Goal: Task Accomplishment & Management: Use online tool/utility

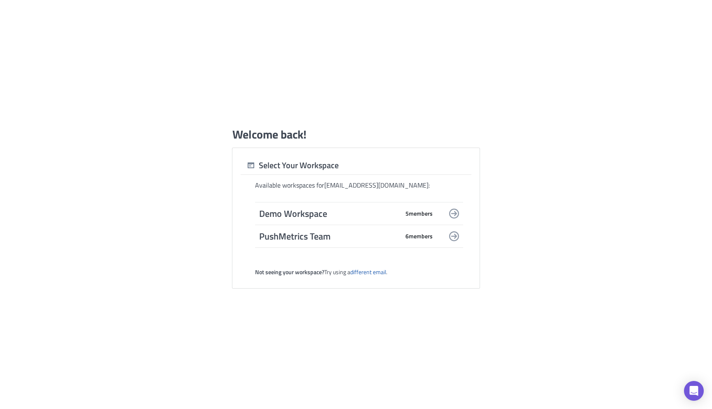
click at [314, 238] on span "PushMetrics Team" at bounding box center [329, 236] width 140 height 12
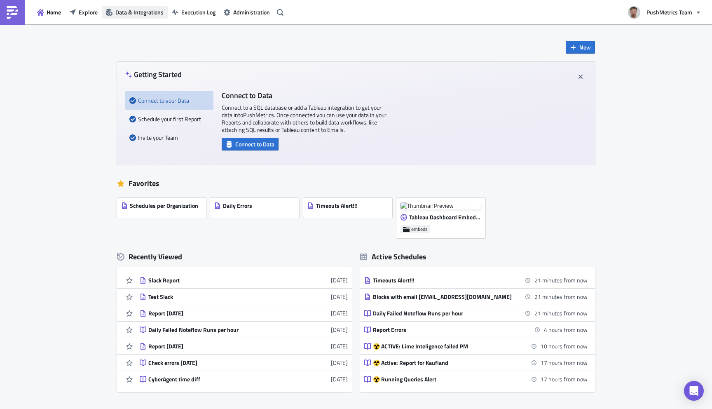
click at [142, 12] on span "Data & Integrations" at bounding box center [139, 12] width 48 height 9
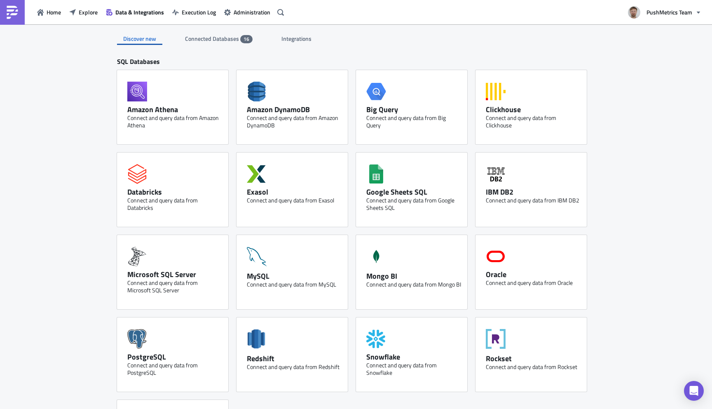
click at [278, 42] on div "Integrations" at bounding box center [297, 39] width 44 height 12
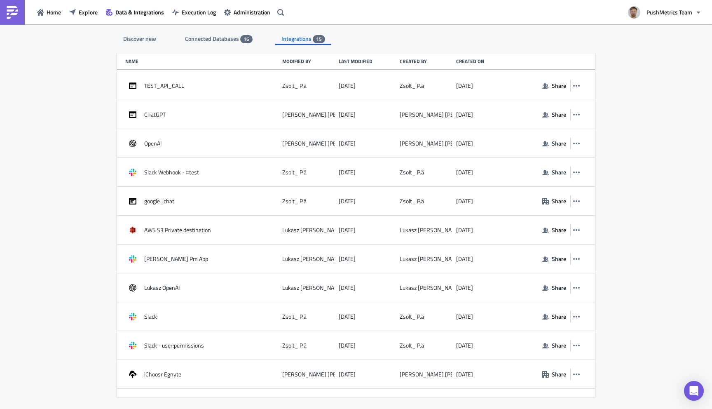
scroll to position [126, 0]
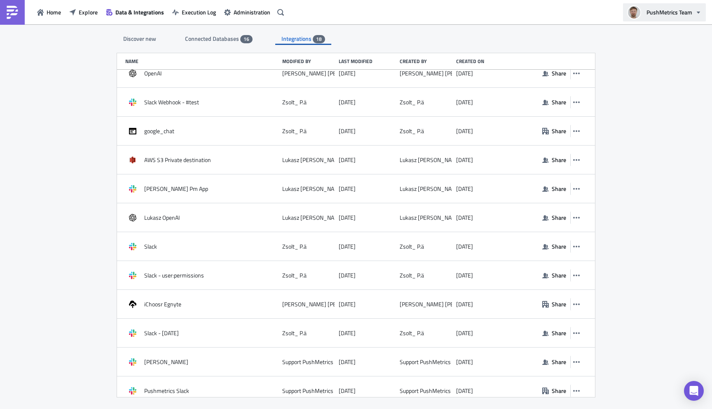
click at [678, 9] on span "PushMetrics Team" at bounding box center [670, 12] width 46 height 9
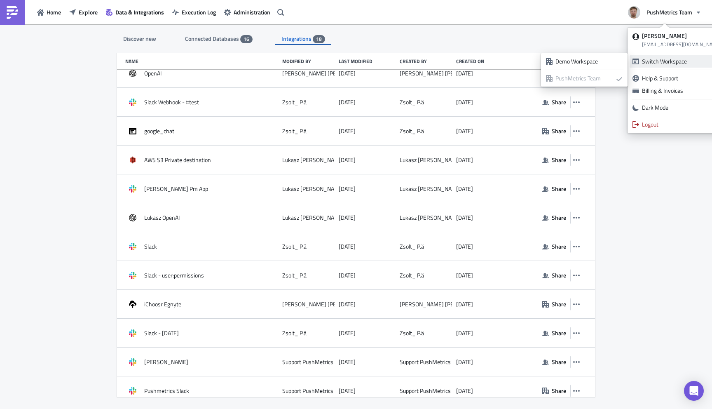
click at [660, 57] on div "Switch Workspace" at bounding box center [677, 61] width 70 height 8
click at [593, 64] on div "Demo Workspace" at bounding box center [588, 61] width 67 height 8
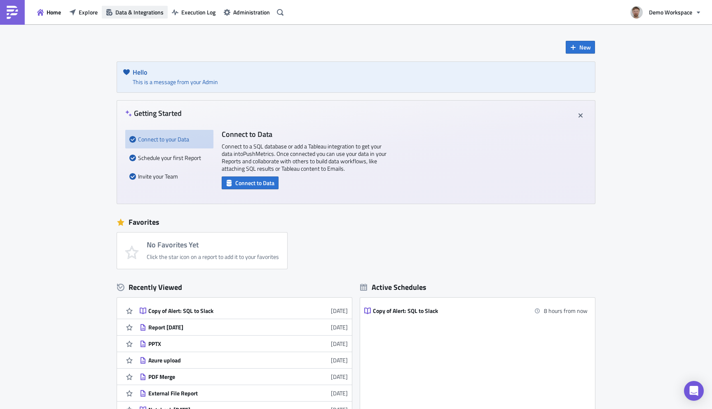
click at [141, 9] on span "Data & Integrations" at bounding box center [139, 12] width 48 height 9
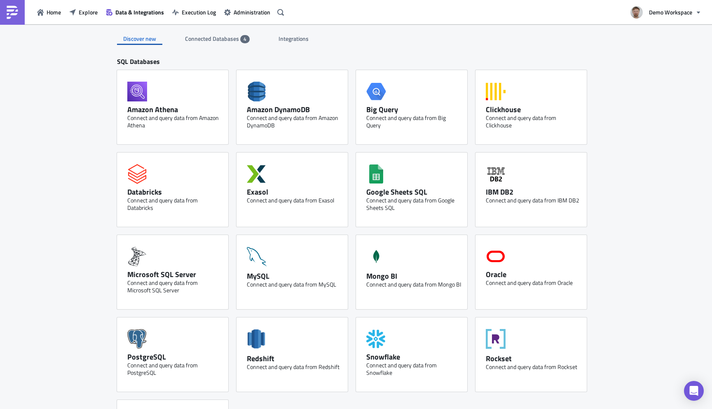
click at [293, 37] on span "Integrations" at bounding box center [294, 38] width 31 height 9
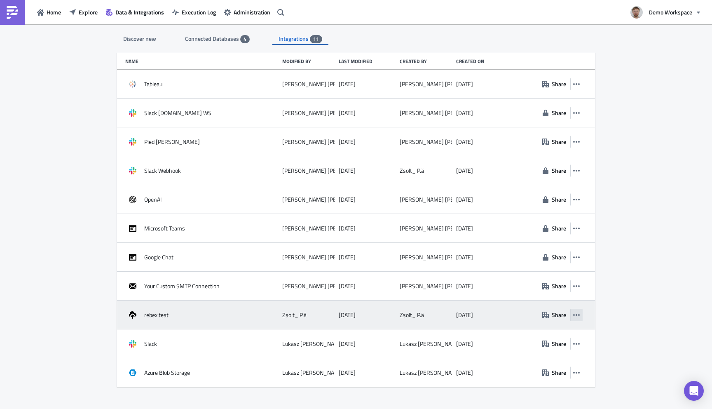
click at [579, 318] on button "button" at bounding box center [576, 315] width 12 height 12
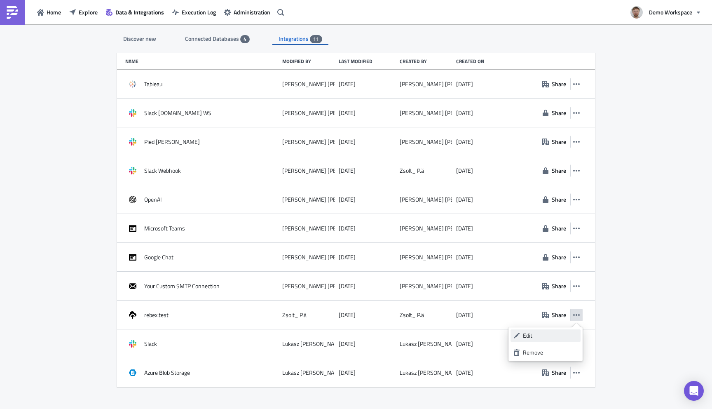
click at [549, 335] on div "Edit" at bounding box center [550, 335] width 55 height 8
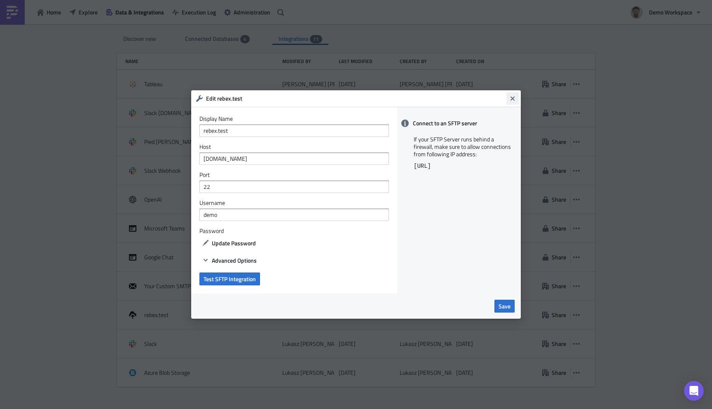
click at [512, 101] on icon "Close" at bounding box center [512, 98] width 7 height 7
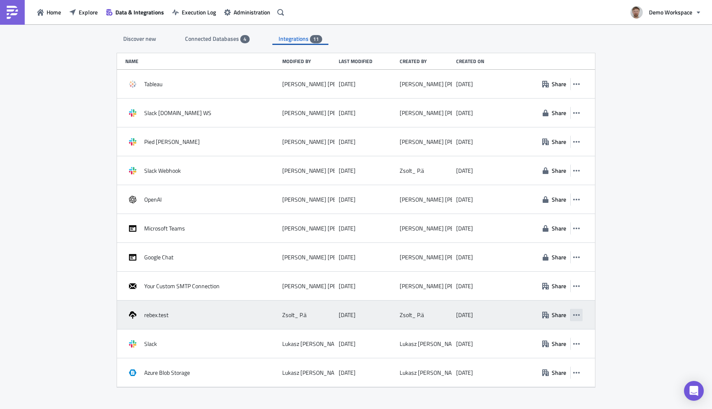
click at [577, 311] on button "button" at bounding box center [576, 315] width 12 height 12
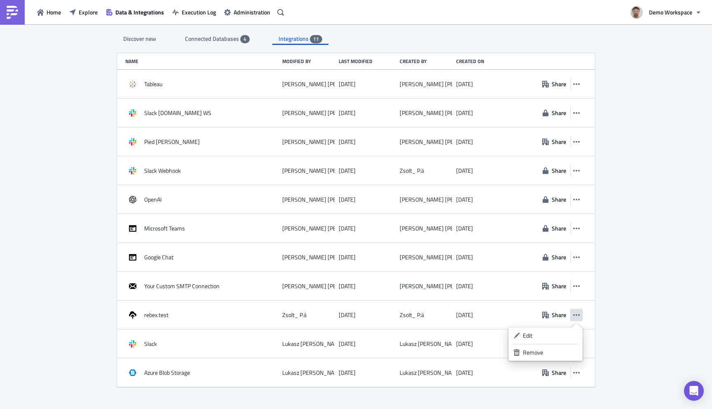
click at [0, 279] on div "Discover new Connected Databases 4 Integrations 11 SQL Databases Amazon Athena …" at bounding box center [356, 217] width 712 height 386
click at [142, 37] on div "Discover new" at bounding box center [139, 39] width 45 height 12
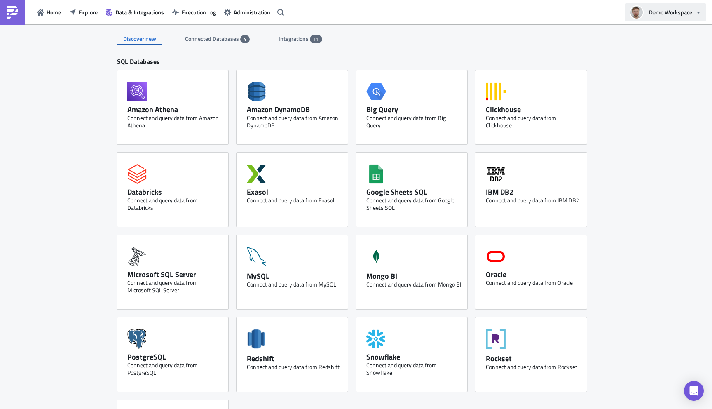
click at [680, 16] on span "Demo Workspace" at bounding box center [670, 12] width 43 height 9
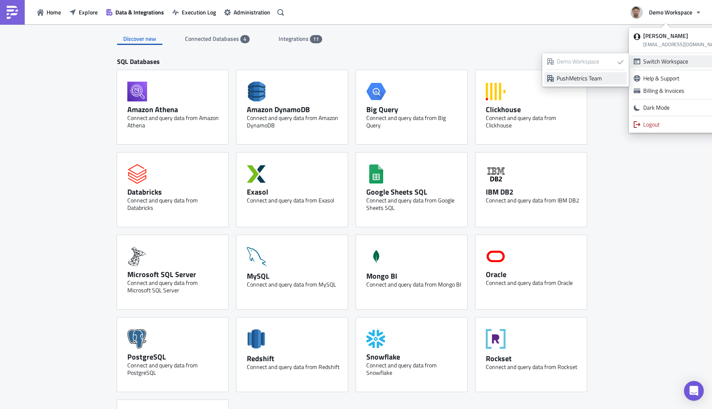
click at [588, 77] on div "PushMetrics Team" at bounding box center [590, 78] width 67 height 8
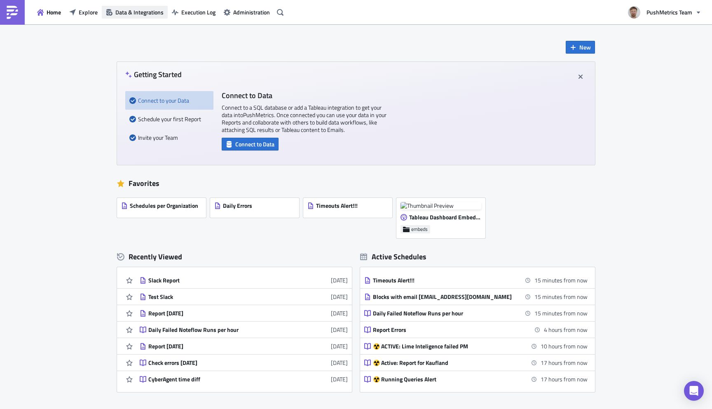
click at [144, 8] on span "Data & Integrations" at bounding box center [139, 12] width 48 height 9
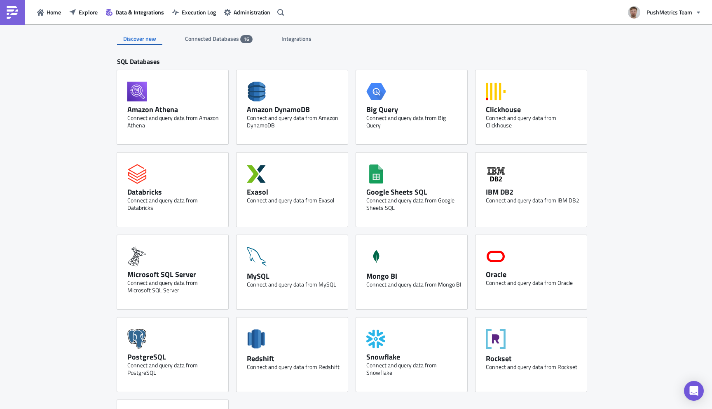
click at [279, 39] on div "Integrations" at bounding box center [297, 39] width 44 height 12
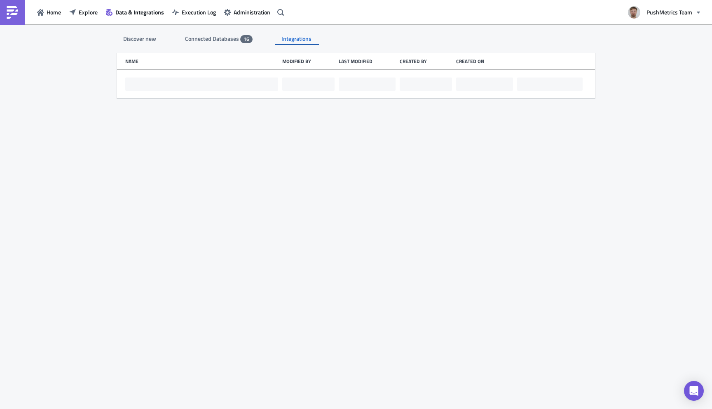
click at [157, 35] on div "Discover new" at bounding box center [139, 39] width 45 height 12
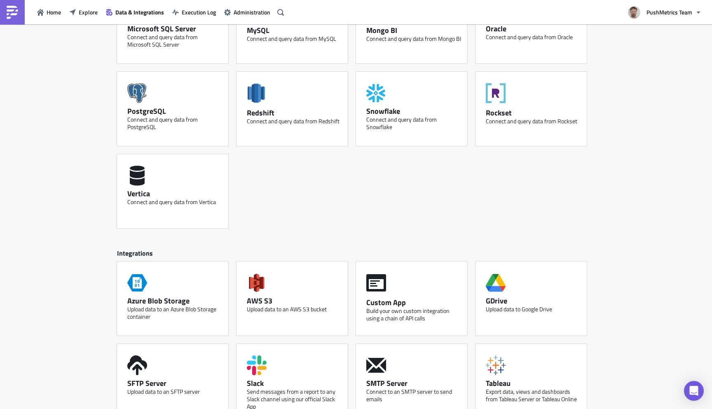
scroll to position [344, 0]
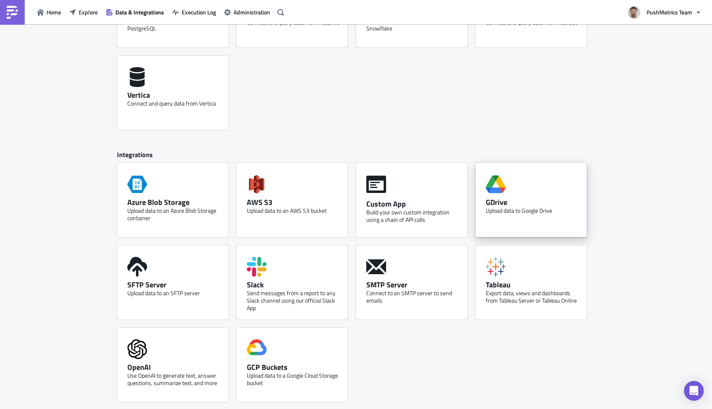
click at [537, 179] on div "GDrive Upload data to Google Drive" at bounding box center [531, 200] width 111 height 74
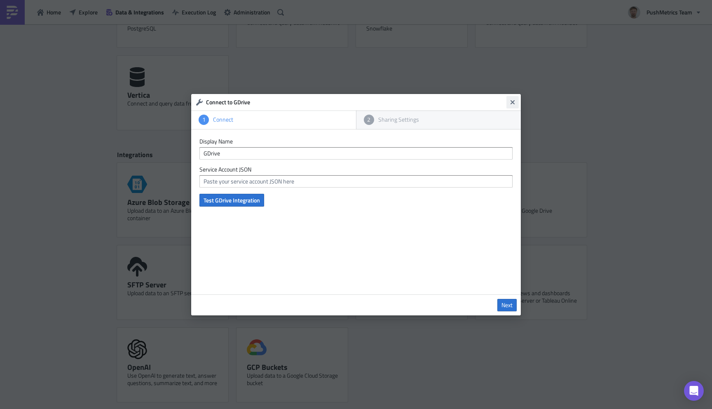
click at [511, 100] on icon "Close" at bounding box center [512, 102] width 7 height 7
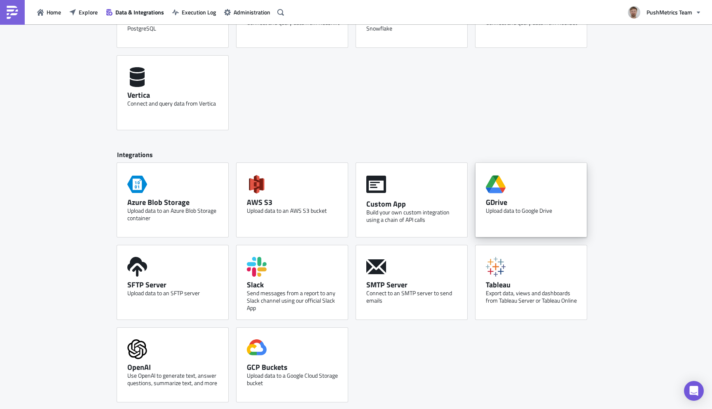
click at [530, 214] on div "Upload data to Google Drive" at bounding box center [533, 210] width 95 height 7
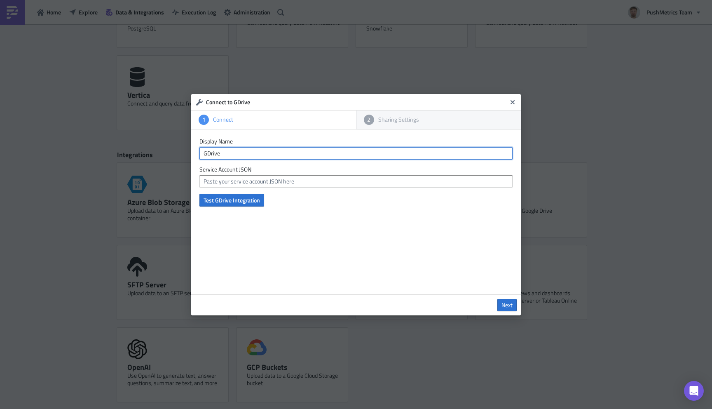
click at [316, 154] on input "GDrive" at bounding box center [355, 153] width 313 height 12
type input "GDrive"
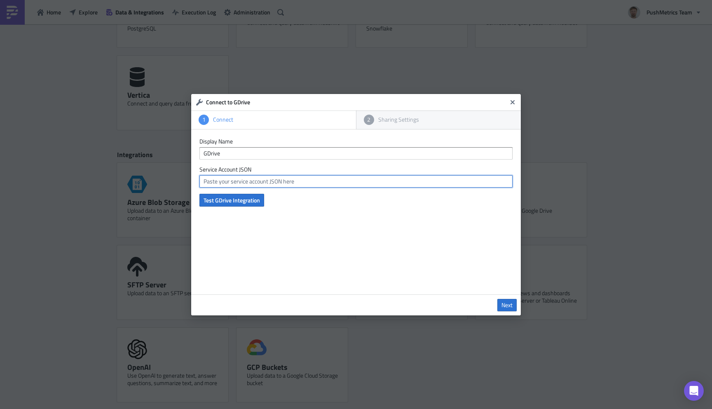
click at [313, 185] on input "text" at bounding box center [355, 181] width 313 height 12
paste input "{ "type": "service_account", "project_id": "bquery-275621", "private_key_id": "…"
type input "{ "type": "service_account", "project_id": "bquery-275621", "private_key_id": "…"
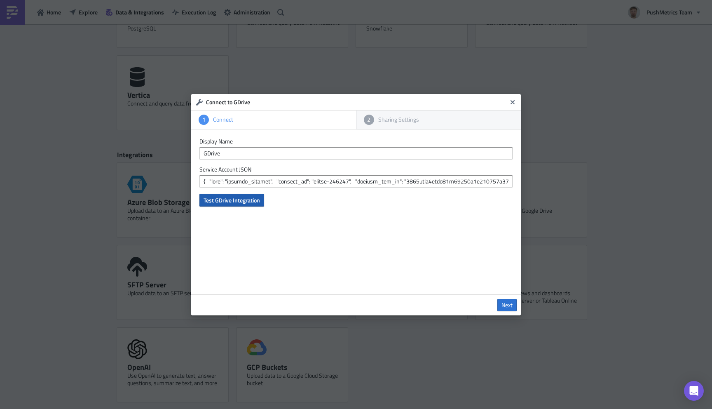
click at [239, 202] on span "Test GDrive Integration" at bounding box center [232, 200] width 56 height 9
click at [507, 306] on span "Next" at bounding box center [507, 304] width 11 height 7
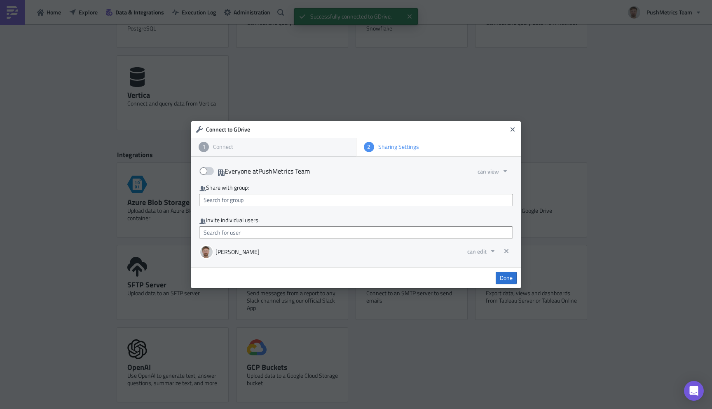
click at [208, 170] on span at bounding box center [206, 171] width 14 height 8
click at [206, 170] on input "Everyone at PushMetrics Team" at bounding box center [203, 168] width 5 height 5
checkbox input "true"
click at [502, 280] on span "Done" at bounding box center [506, 277] width 13 height 7
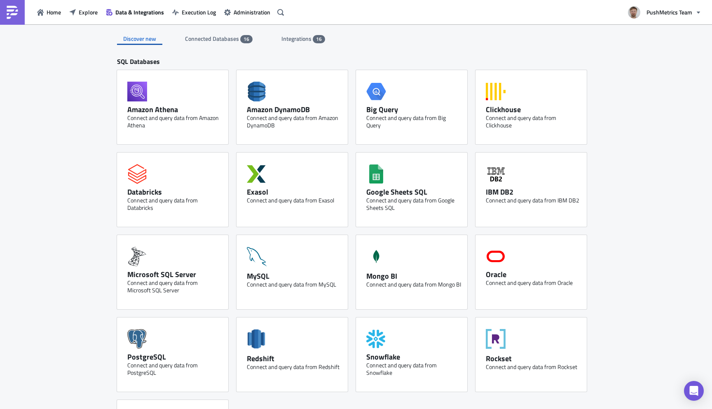
click at [125, 5] on div "Home Explore Data & Integrations Execution Log Administration" at bounding box center [143, 12] width 287 height 24
click at [128, 19] on div "Home Explore Data & Integrations Execution Log Administration" at bounding box center [143, 12] width 287 height 24
click at [128, 18] on button "Data & Integrations" at bounding box center [135, 12] width 66 height 13
click at [89, 14] on span "Explore" at bounding box center [88, 12] width 19 height 9
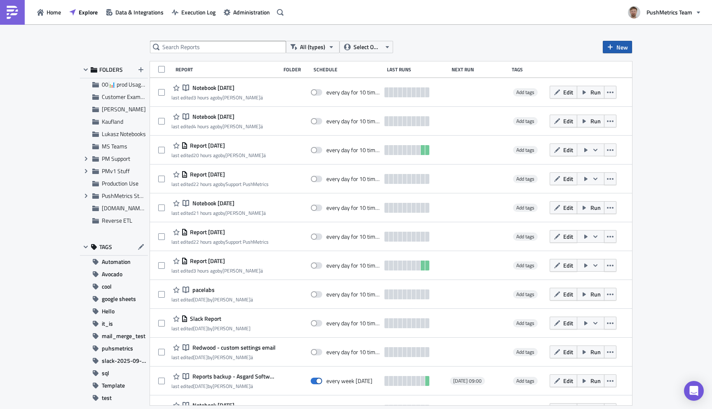
click at [623, 49] on span "New" at bounding box center [622, 47] width 12 height 9
click at [626, 65] on div "Report" at bounding box center [645, 67] width 55 height 8
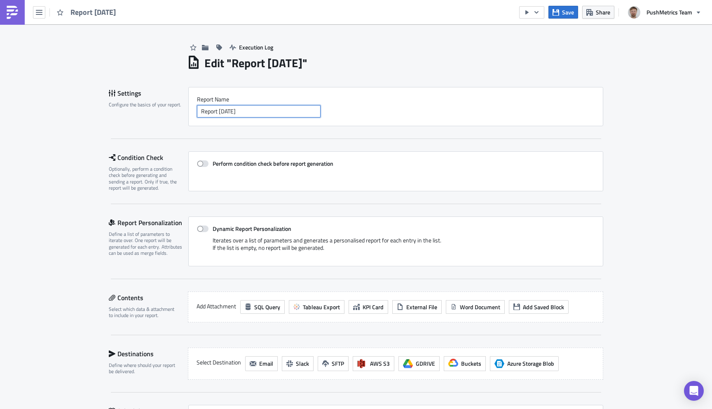
click at [247, 114] on input "Report 2025-10-10" at bounding box center [259, 111] width 124 height 12
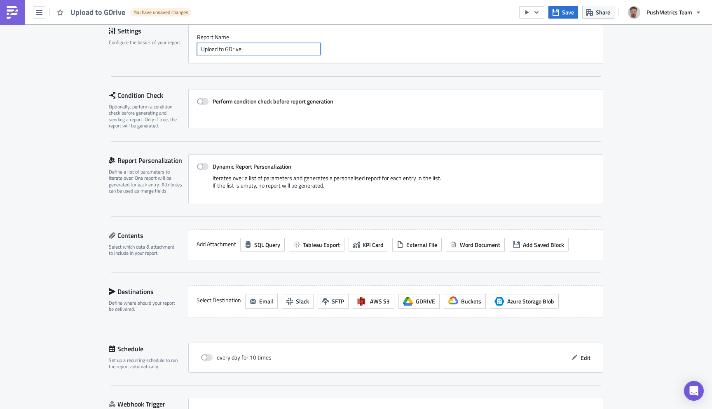
scroll to position [116, 0]
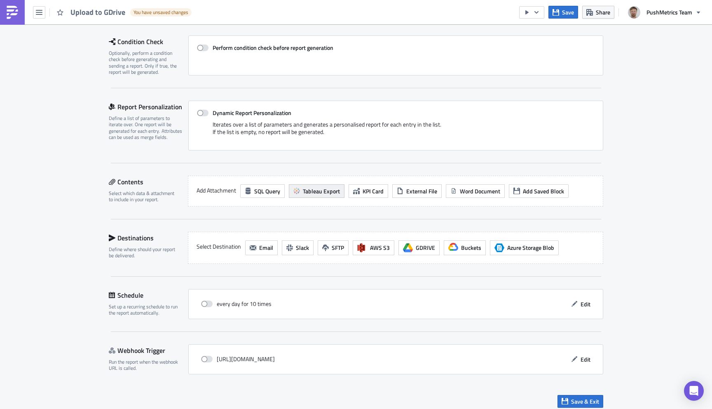
type input "Upload to GDrive"
click at [309, 190] on span "Tableau Export" at bounding box center [321, 191] width 37 height 9
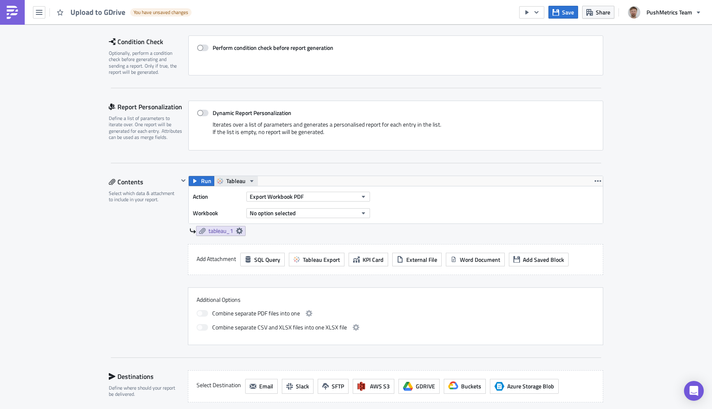
click at [242, 179] on span "Tableau" at bounding box center [235, 181] width 19 height 10
click at [338, 174] on div "Settings Configure the basics of your report. Report Nam﻿e Upload to GDrive Con…" at bounding box center [356, 248] width 495 height 554
click at [312, 212] on button "No option selected" at bounding box center [308, 213] width 124 height 10
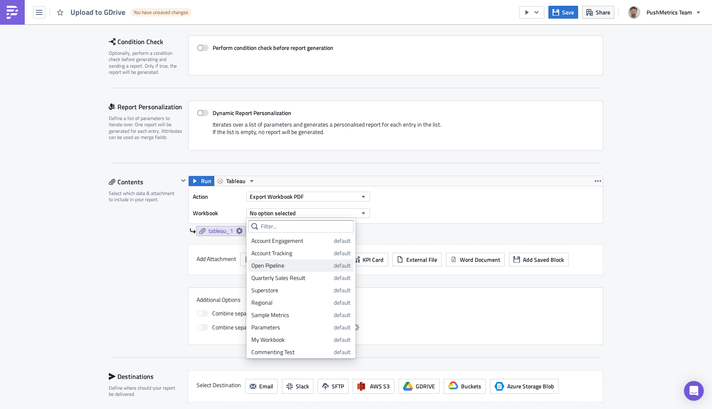
click at [285, 263] on div "Open Pipeline" at bounding box center [291, 265] width 80 height 8
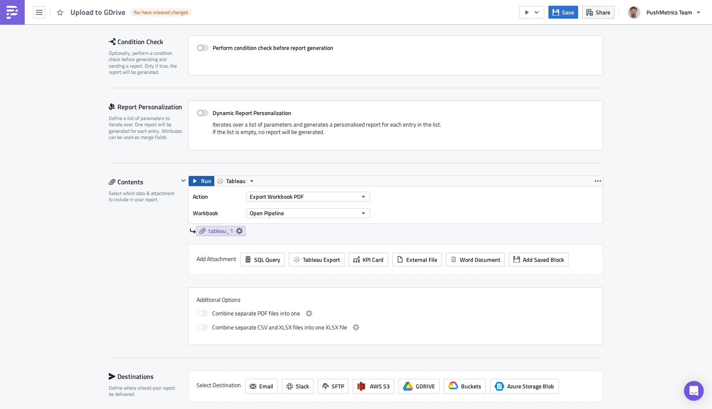
click at [202, 176] on span "Run" at bounding box center [206, 181] width 10 height 10
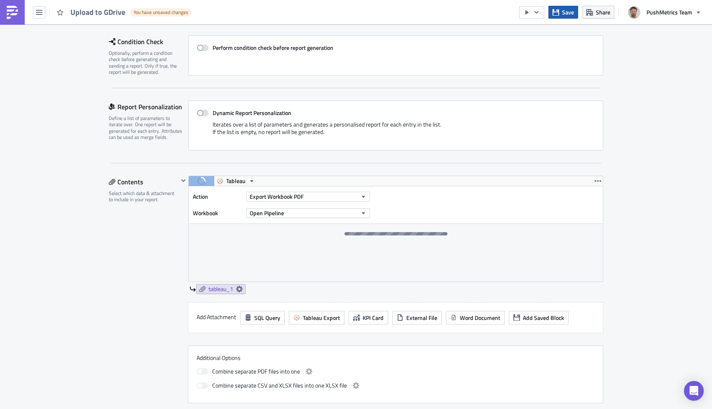
click at [567, 14] on span "Save" at bounding box center [568, 12] width 12 height 9
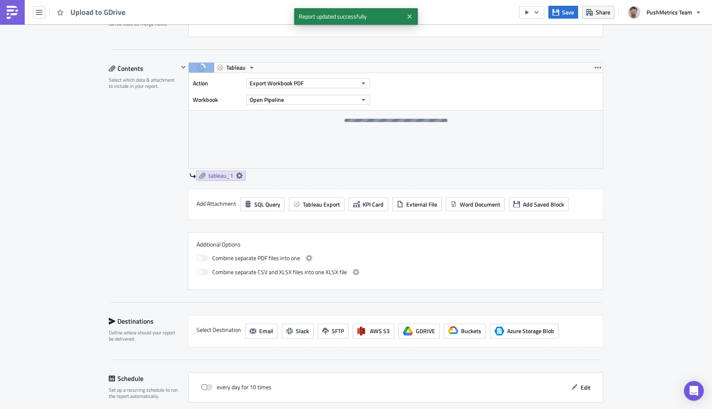
scroll to position [250, 0]
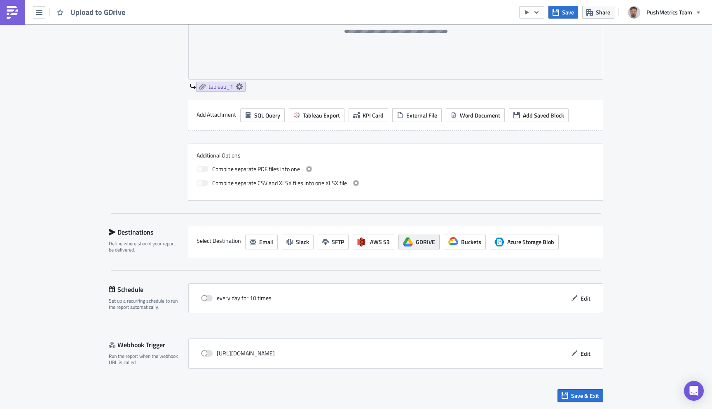
click at [414, 243] on button "GDRIVE" at bounding box center [418, 241] width 41 height 15
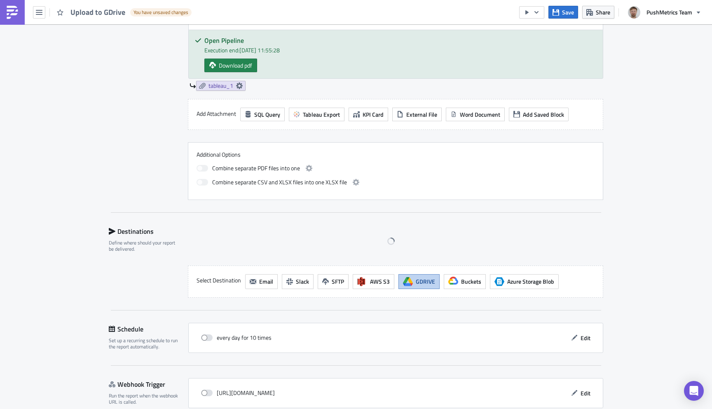
scroll to position [319, 0]
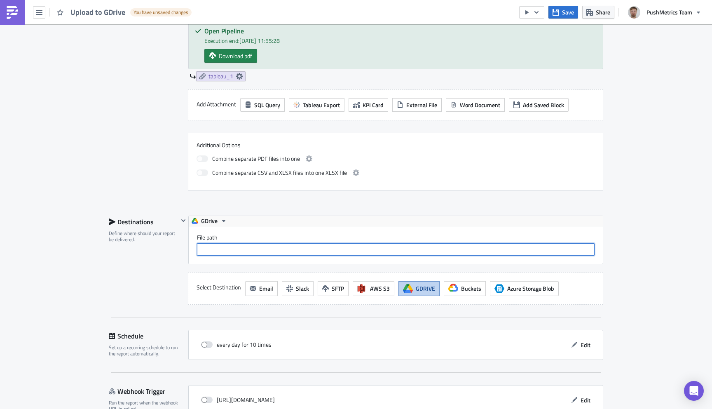
click at [295, 250] on input "File path" at bounding box center [396, 249] width 398 height 12
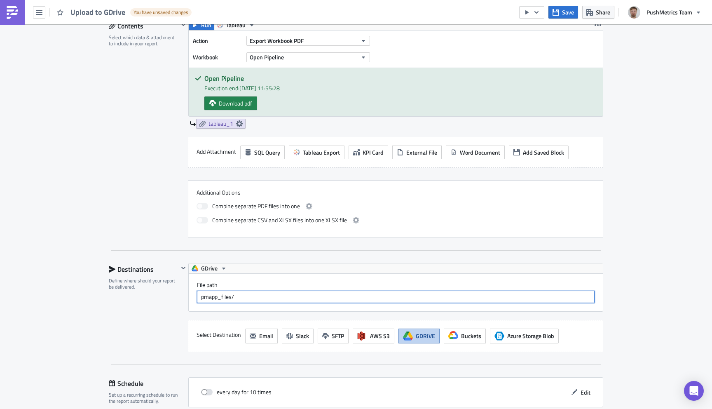
scroll to position [366, 0]
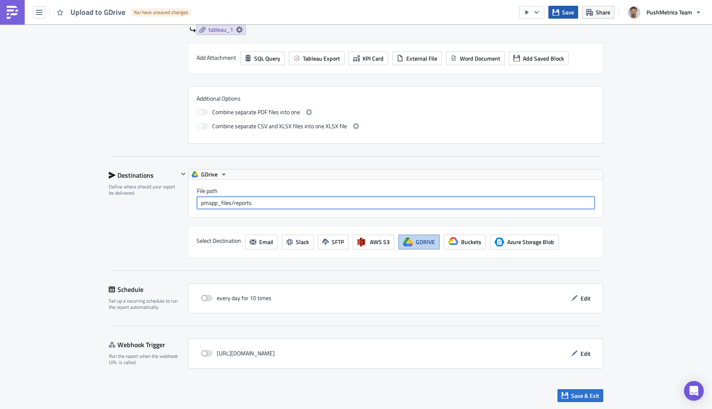
type input "pmapp_files/reports"
click at [563, 17] on button "Save" at bounding box center [563, 12] width 30 height 13
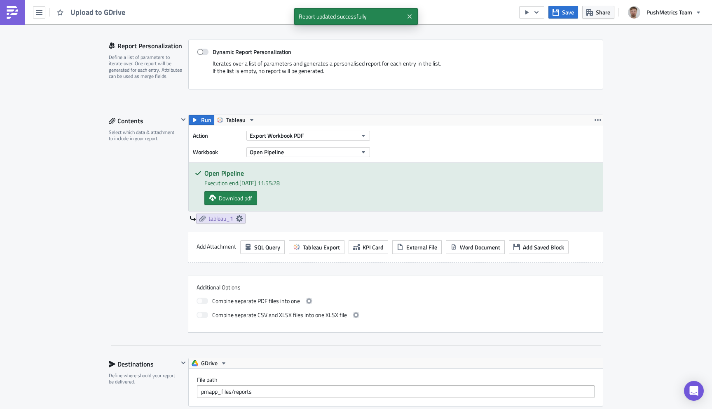
scroll to position [227, 0]
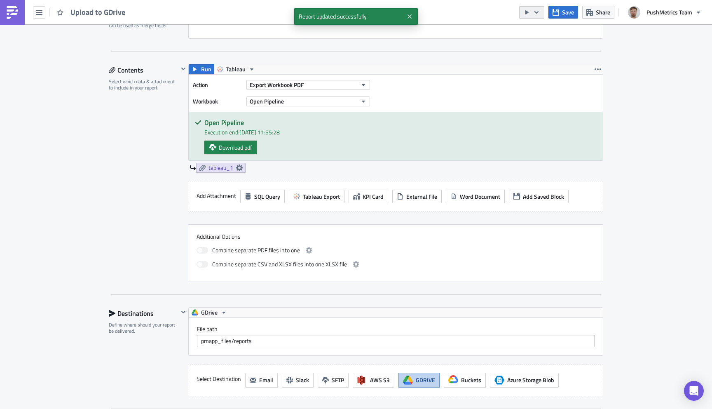
click at [540, 14] on icon "button" at bounding box center [536, 12] width 7 height 7
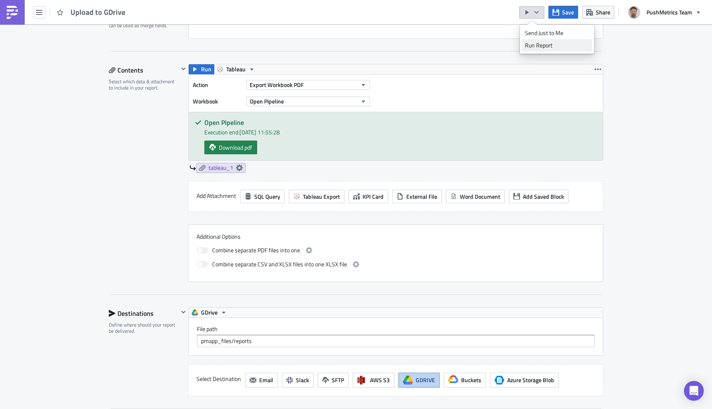
click at [545, 48] on div "Run Report" at bounding box center [557, 45] width 64 height 8
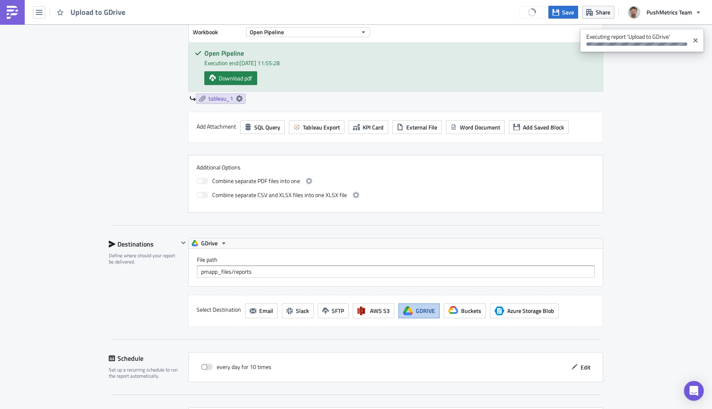
scroll to position [366, 0]
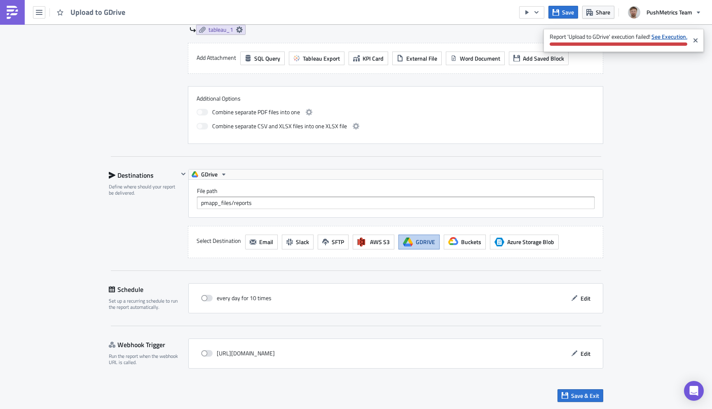
click at [667, 34] on strong "See Execution." at bounding box center [670, 36] width 36 height 9
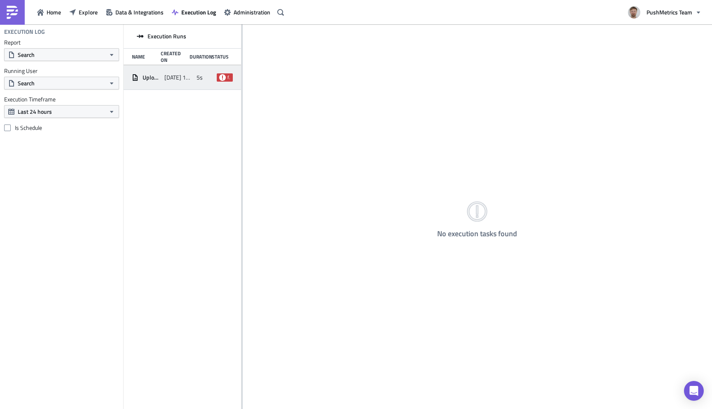
click at [173, 74] on span "[DATE] 13:55" at bounding box center [178, 77] width 28 height 7
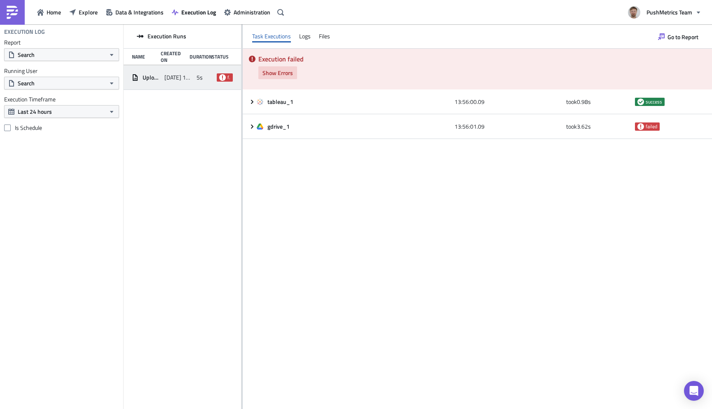
click at [276, 70] on span "Show Errors" at bounding box center [278, 72] width 30 height 9
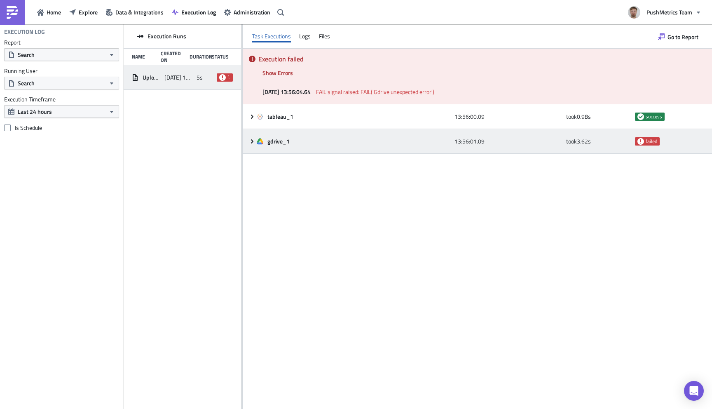
click at [253, 141] on icon at bounding box center [252, 141] width 2 height 4
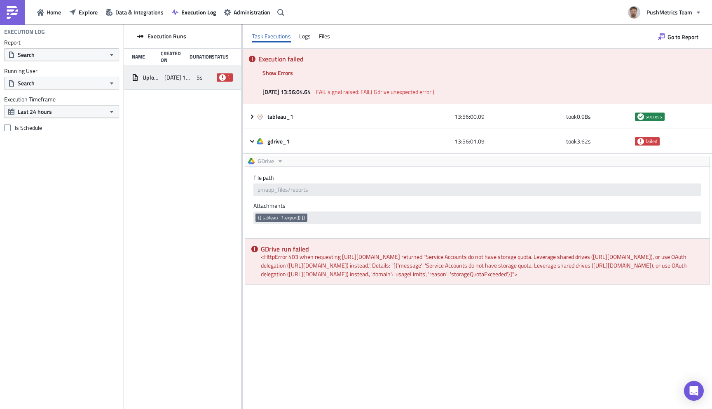
click at [530, 274] on div "GDrive run failed <HttpError 403 when requesting https://www.googleapis.com/upl…" at bounding box center [477, 262] width 464 height 46
copy div "storage"
drag, startPoint x: 396, startPoint y: 293, endPoint x: 260, endPoint y: 248, distance: 142.4
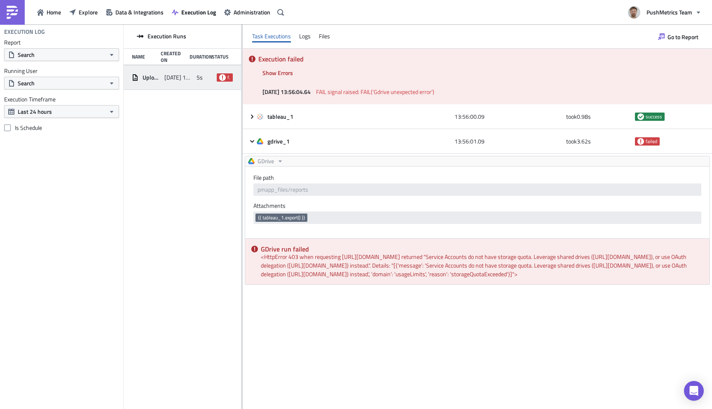
click at [260, 248] on div "GDrive run failed <HttpError 403 when requesting https://www.googleapis.com/upl…" at bounding box center [477, 262] width 464 height 46
copy div "GDrive run failed <HttpError 403 when requesting https://www.googleapis.com/upl…"
click at [682, 35] on span "Go to Report" at bounding box center [683, 37] width 31 height 9
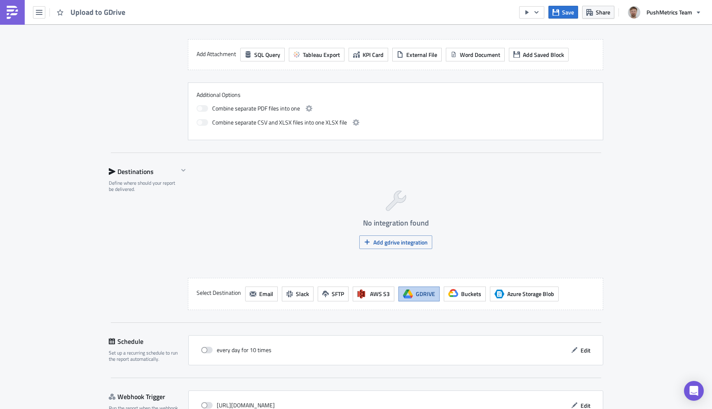
scroll to position [366, 0]
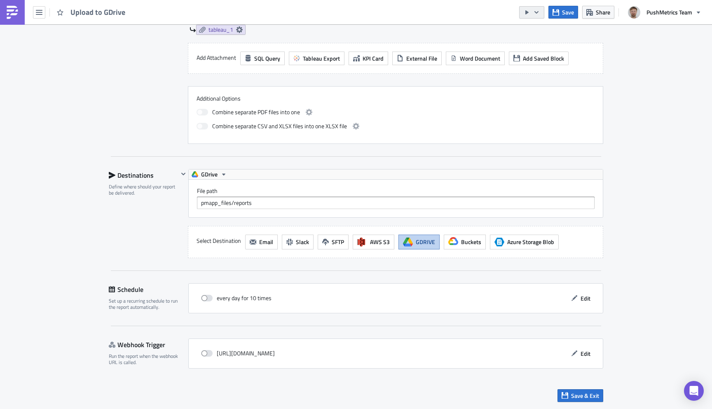
click at [539, 14] on icon "button" at bounding box center [536, 12] width 7 height 7
click at [535, 46] on div "Run Report" at bounding box center [557, 45] width 64 height 8
click at [15, 13] on img at bounding box center [12, 12] width 13 height 13
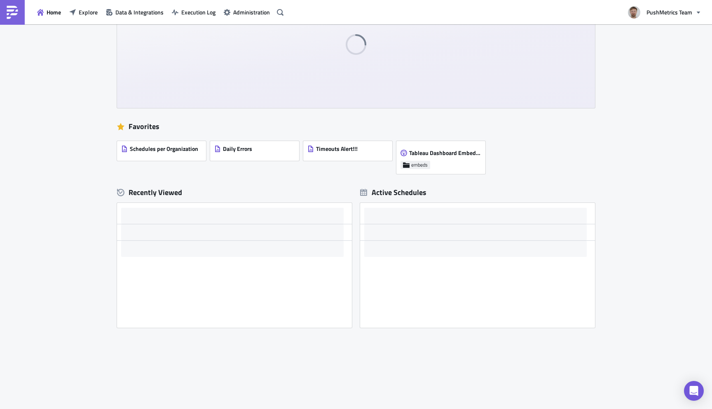
scroll to position [64, 0]
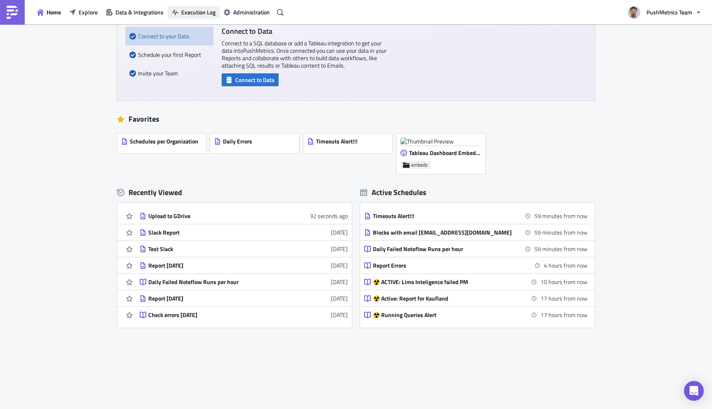
click at [197, 10] on span "Execution Log" at bounding box center [198, 12] width 34 height 9
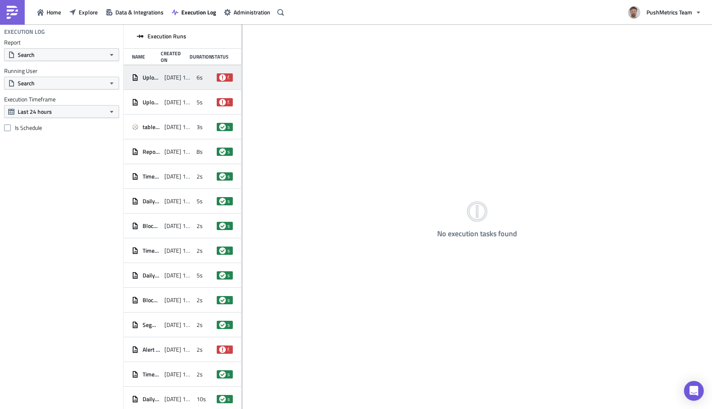
click at [159, 72] on div "Upload to GDrive" at bounding box center [146, 77] width 28 height 15
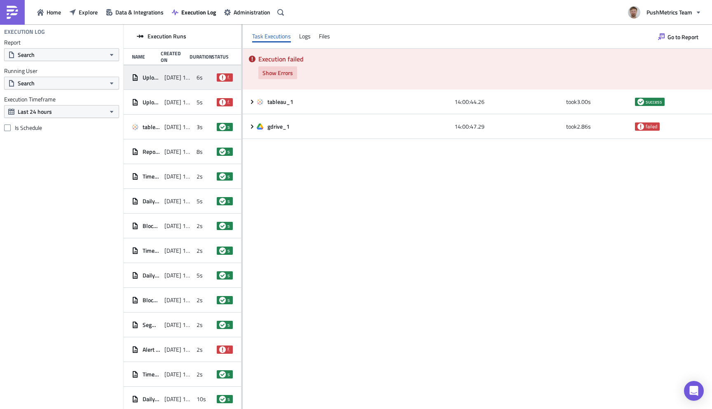
click at [286, 76] on span "Show Errors" at bounding box center [278, 72] width 30 height 9
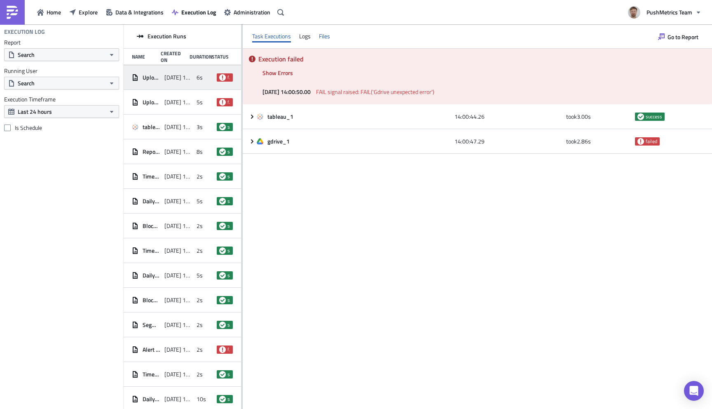
click at [326, 33] on div "Files" at bounding box center [324, 36] width 11 height 12
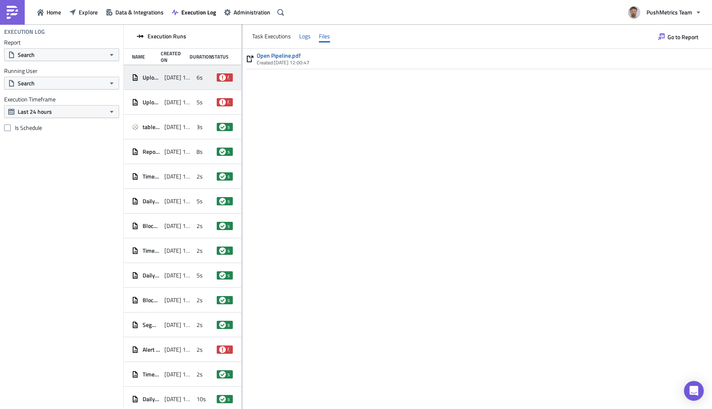
click at [307, 36] on div "Logs" at bounding box center [305, 36] width 12 height 12
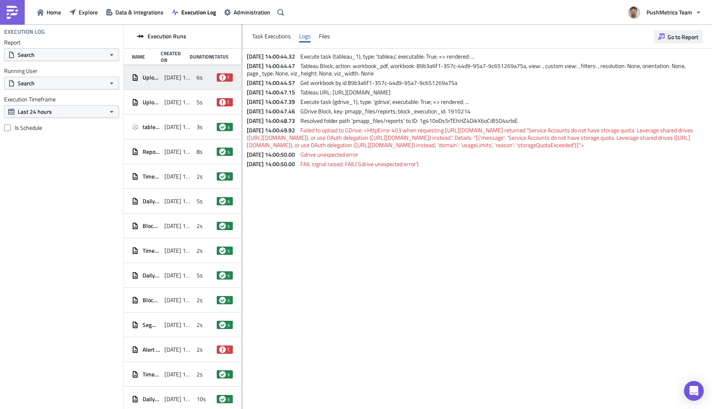
click at [683, 37] on span "Go to Report" at bounding box center [683, 37] width 31 height 9
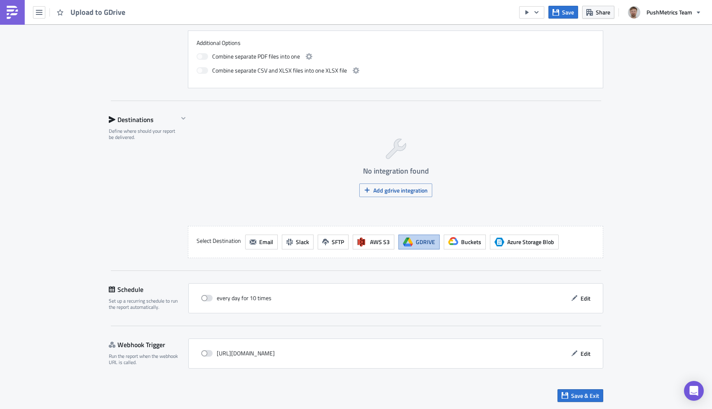
scroll to position [366, 0]
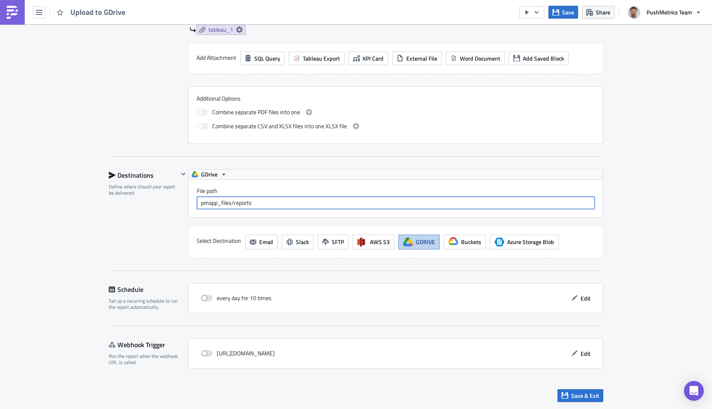
click at [300, 204] on input "pmapp_files/reports" at bounding box center [396, 203] width 398 height 12
type input "pmapp_files"
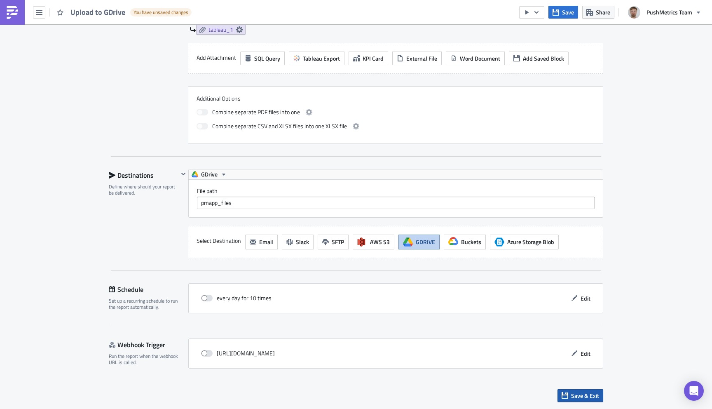
click at [578, 391] on span "Save & Exit" at bounding box center [585, 395] width 28 height 9
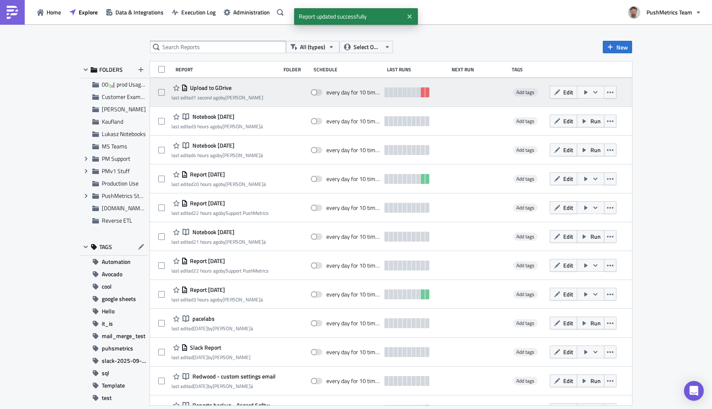
click at [595, 93] on icon "button" at bounding box center [595, 92] width 7 height 7
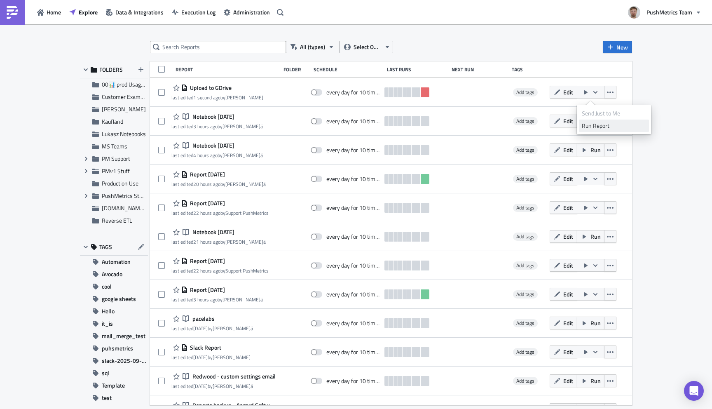
click at [602, 126] on div "Run Report" at bounding box center [614, 126] width 64 height 8
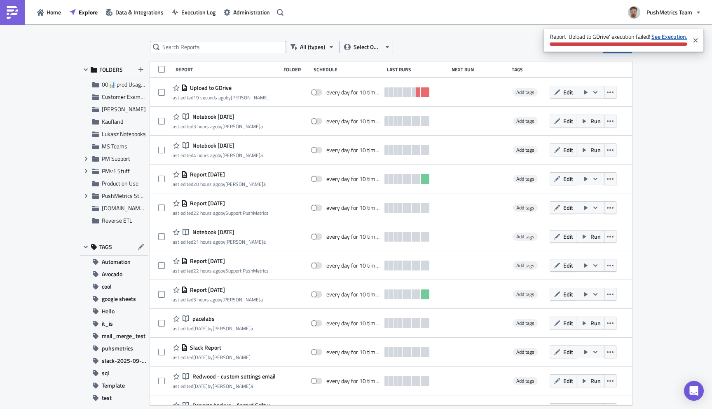
click at [659, 35] on strong "See Execution." at bounding box center [670, 36] width 36 height 9
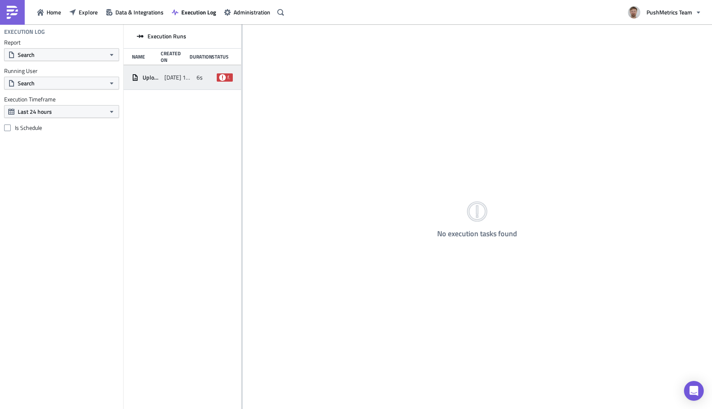
click at [194, 69] on div "Upload to GDrive 2025-10-10 14:01 6s failed" at bounding box center [182, 77] width 117 height 25
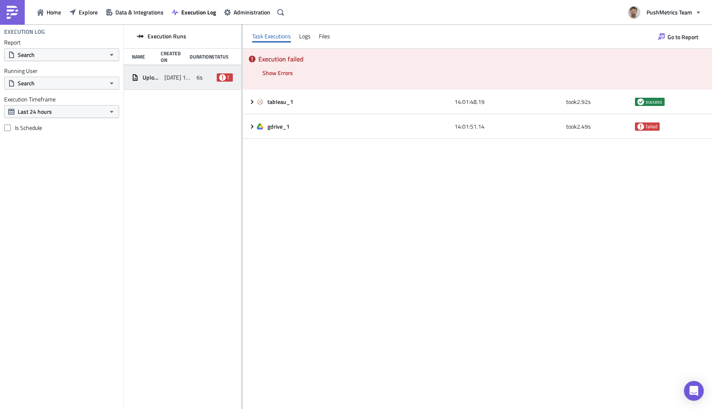
click at [294, 125] on div "gdrive_1" at bounding box center [354, 126] width 194 height 7
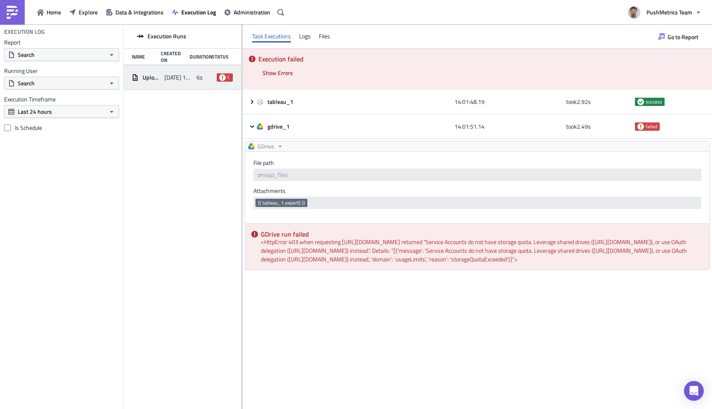
drag, startPoint x: 400, startPoint y: 280, endPoint x: 263, endPoint y: 241, distance: 142.7
click at [263, 241] on div "GDrive run failed <HttpError 403 when requesting [URL][DOMAIN_NAME] returned "S…" at bounding box center [477, 247] width 464 height 46
click at [320, 237] on div "GDrive run failed <HttpError 403 when requesting [URL][DOMAIN_NAME] returned "S…" at bounding box center [477, 247] width 464 height 46
drag, startPoint x: 391, startPoint y: 280, endPoint x: 254, endPoint y: 235, distance: 143.7
click at [254, 235] on div "GDrive run failed <HttpError 403 when requesting [URL][DOMAIN_NAME] returned "S…" at bounding box center [477, 247] width 464 height 46
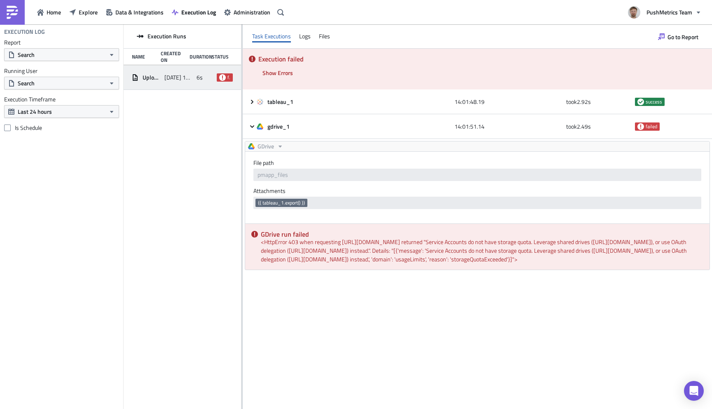
copy div "GDrive run failed <HttpError 403 when requesting [URL][DOMAIN_NAME] returned "S…"
click at [687, 36] on span "Go to Report" at bounding box center [683, 37] width 31 height 9
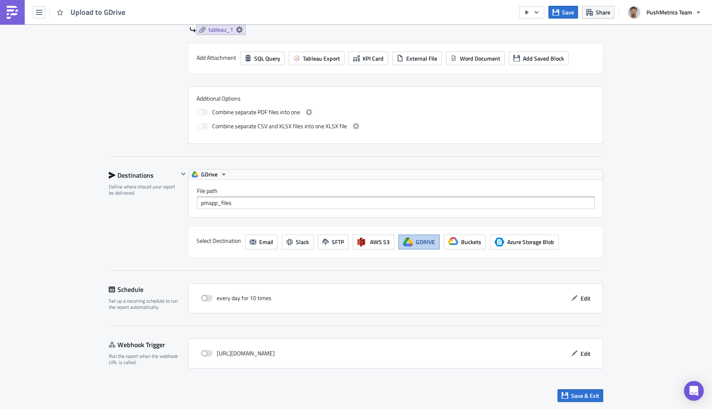
scroll to position [366, 0]
click at [243, 201] on input "pmapp_files" at bounding box center [396, 203] width 398 height 12
paste input "0APixJ0Z9x5Q-Uk9PVA"
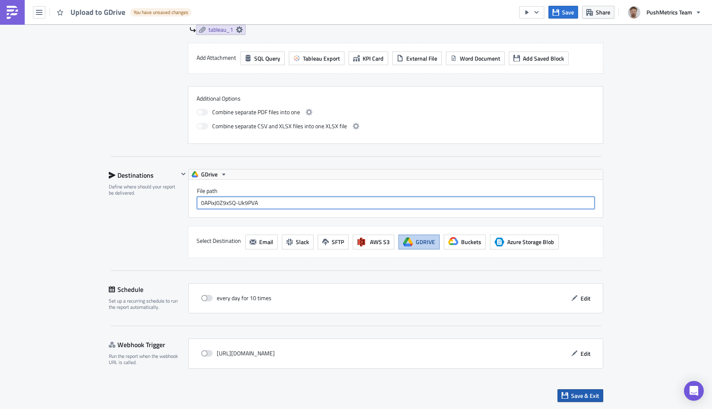
type input "0APixJ0Z9x5Q-Uk9PVA"
click at [575, 393] on span "Save & Exit" at bounding box center [585, 395] width 28 height 9
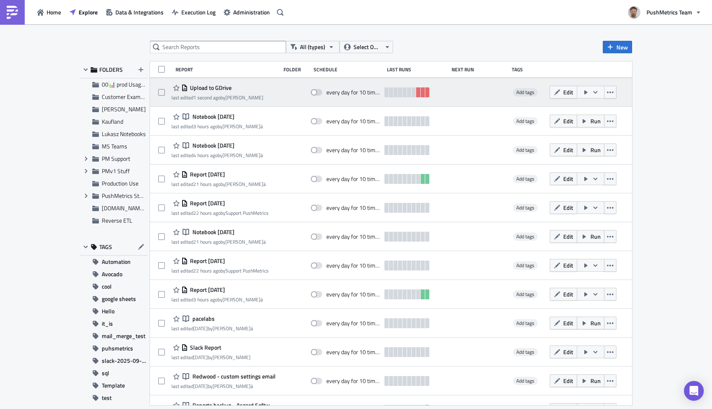
click at [599, 97] on button "button" at bounding box center [591, 92] width 28 height 13
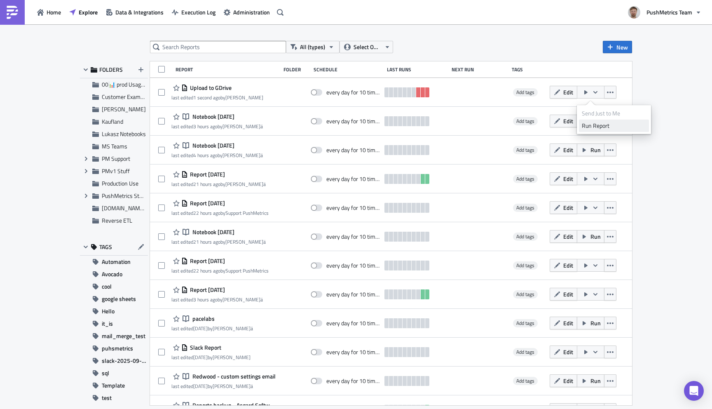
click at [605, 124] on div "Run Report" at bounding box center [614, 126] width 64 height 8
click at [203, 9] on span "Execution Log" at bounding box center [198, 12] width 34 height 9
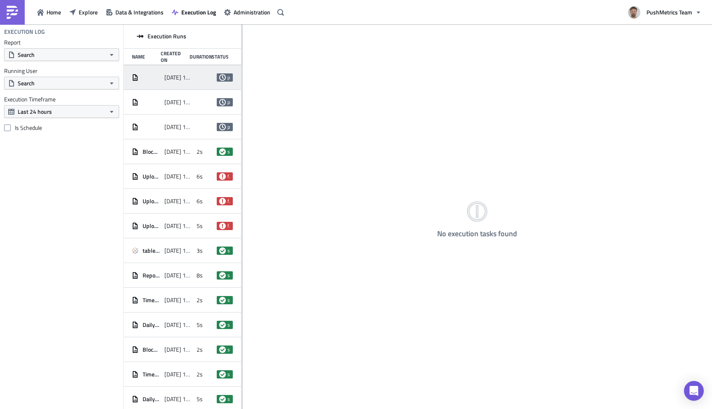
click at [192, 82] on div "[DATE] 14:04" at bounding box center [178, 77] width 28 height 15
click at [192, 101] on div "[DATE] 14:04 pending" at bounding box center [182, 102] width 117 height 25
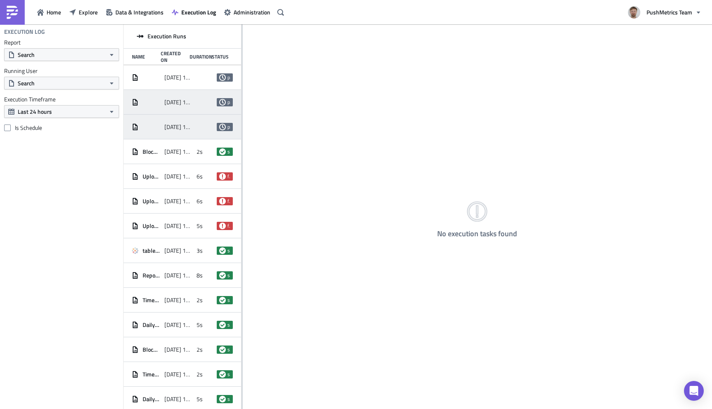
click at [195, 124] on div "[DATE] 14:03 pending" at bounding box center [182, 127] width 117 height 25
click at [93, 13] on span "Explore" at bounding box center [88, 12] width 19 height 9
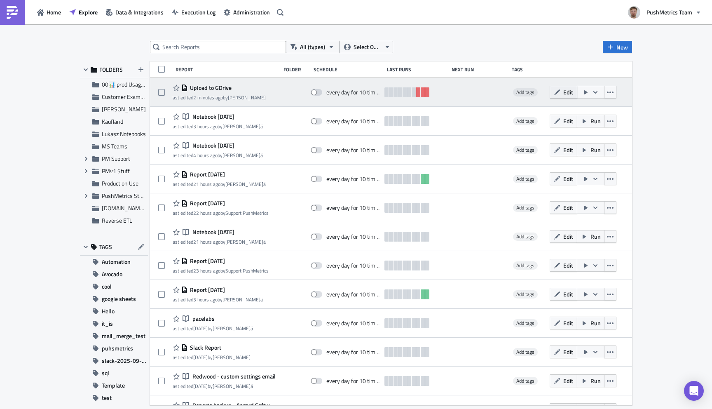
click at [570, 95] on span "Edit" at bounding box center [568, 92] width 10 height 9
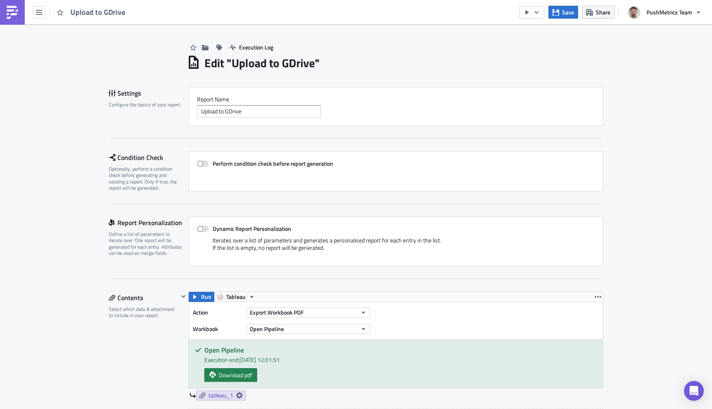
click at [11, 18] on img at bounding box center [12, 12] width 13 height 13
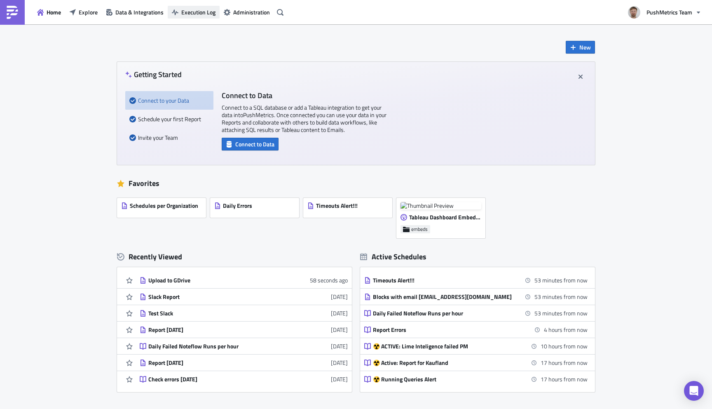
click at [195, 16] on span "Execution Log" at bounding box center [198, 12] width 34 height 9
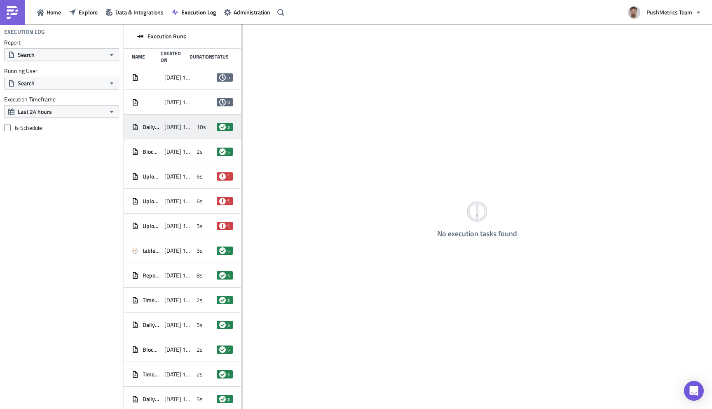
click at [189, 131] on div "[DATE] 14:03" at bounding box center [178, 127] width 28 height 15
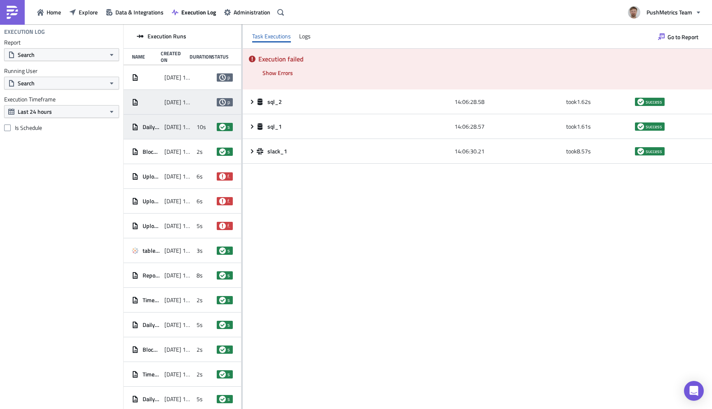
click at [190, 104] on span "[DATE] 14:04" at bounding box center [178, 101] width 28 height 7
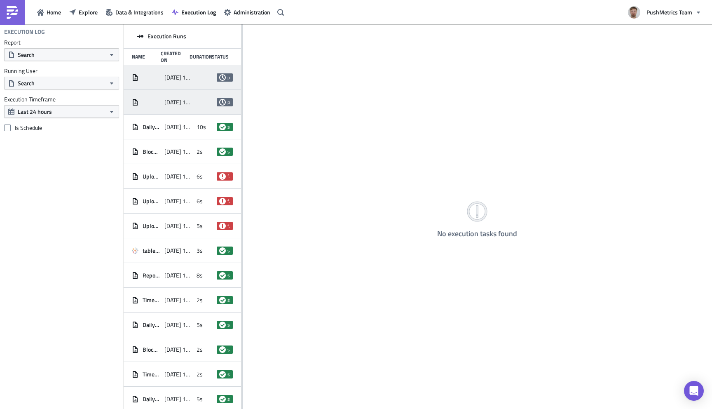
click at [191, 77] on span "[DATE] 14:04" at bounding box center [178, 77] width 28 height 7
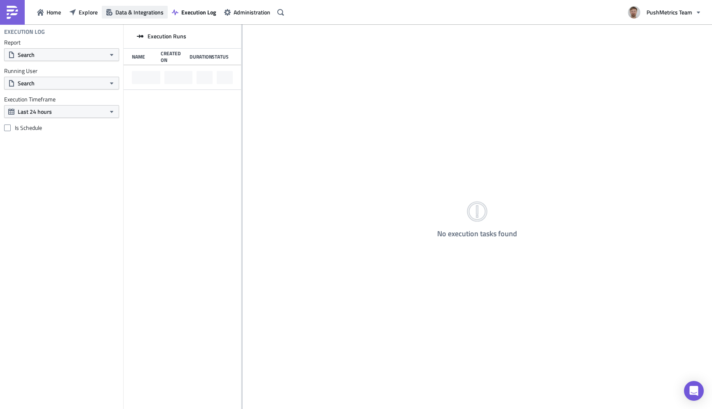
click at [140, 14] on span "Data & Integrations" at bounding box center [139, 12] width 48 height 9
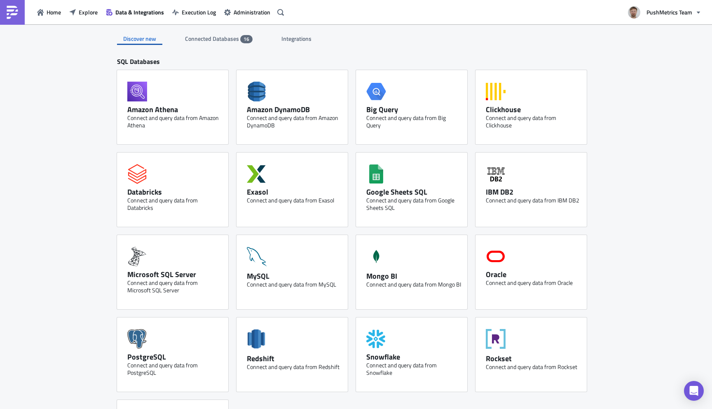
click at [302, 39] on span "Integrations" at bounding box center [296, 38] width 31 height 9
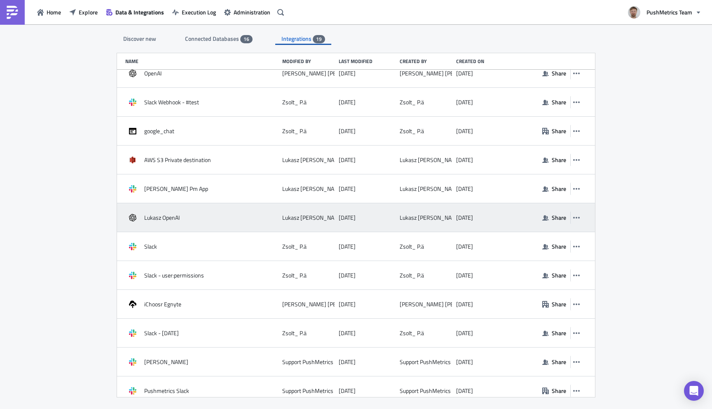
scroll to position [221, 0]
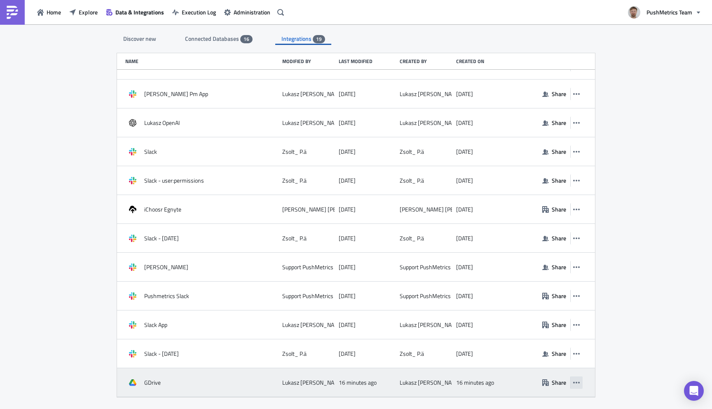
click at [578, 382] on icon "button" at bounding box center [576, 382] width 7 height 7
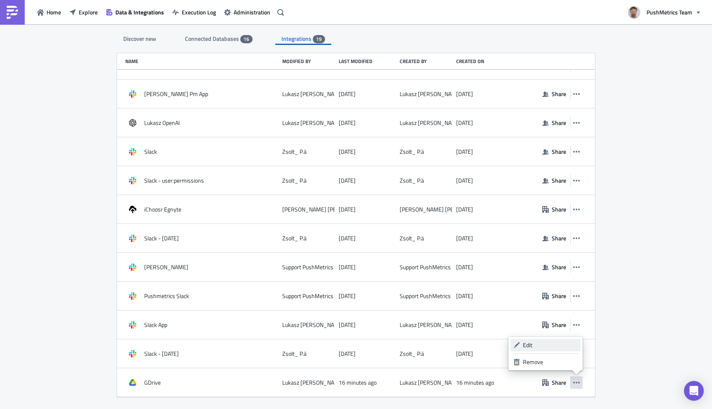
click at [553, 347] on div "Edit" at bounding box center [550, 345] width 55 height 8
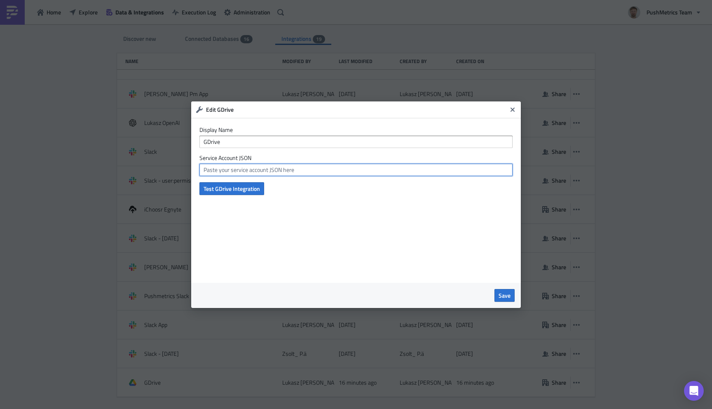
click at [257, 171] on input "text" at bounding box center [355, 170] width 313 height 12
paste input "{ "type": "service_account", "project_id": "bquery-275621", "private_key_id": "…"
type input "{ "type": "service_account", "project_id": "bquery-275621", "private_key_id": "…"
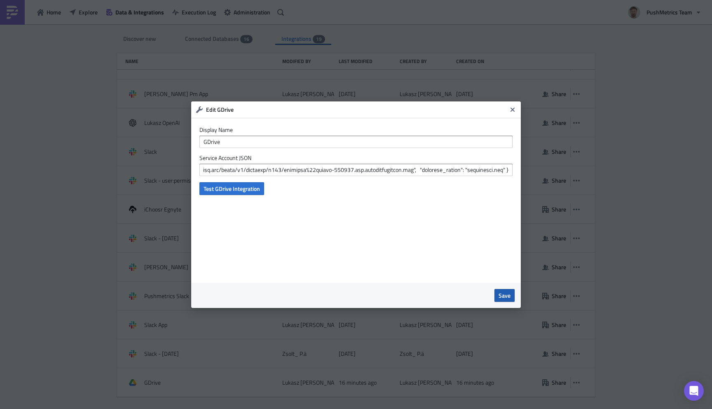
scroll to position [0, 0]
click at [504, 296] on span "Save" at bounding box center [505, 295] width 12 height 9
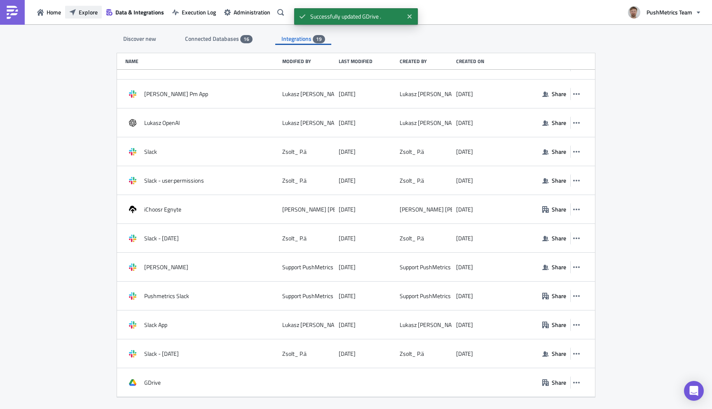
click at [90, 15] on span "Explore" at bounding box center [88, 12] width 19 height 9
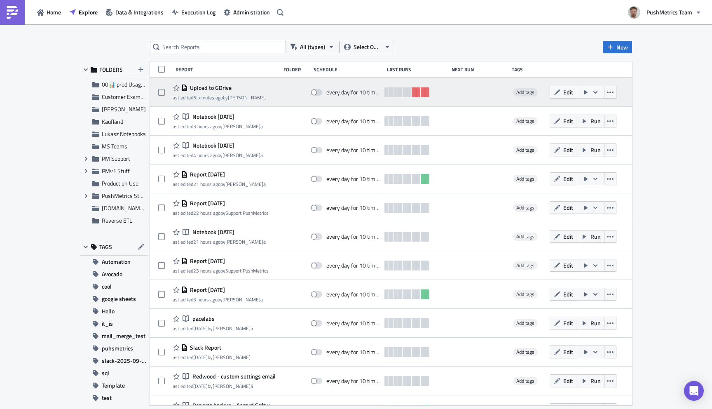
click at [208, 83] on div "Upload to GDrive last edited 5 minutes ago by Lukasz Wlodarczyk every day for 1…" at bounding box center [391, 92] width 482 height 29
click at [211, 89] on span "Upload to GDrive" at bounding box center [210, 87] width 44 height 7
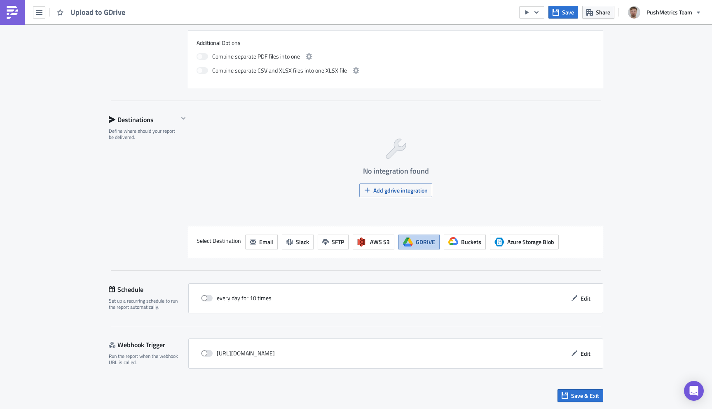
scroll to position [366, 0]
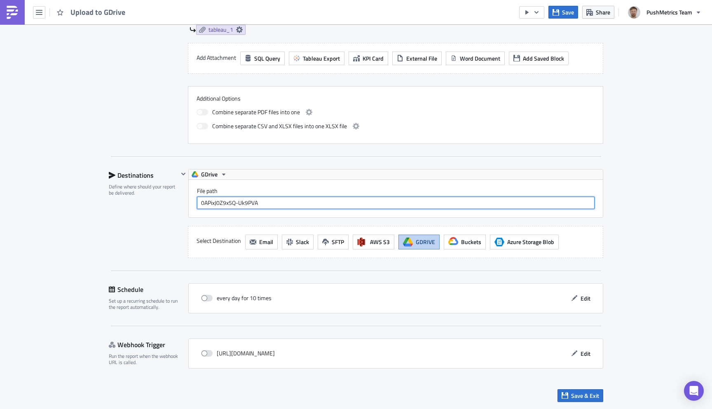
click at [245, 202] on input "0APixJ0Z9x5Q-Uk9PVA" at bounding box center [396, 203] width 398 height 12
paste input "_app/open2"
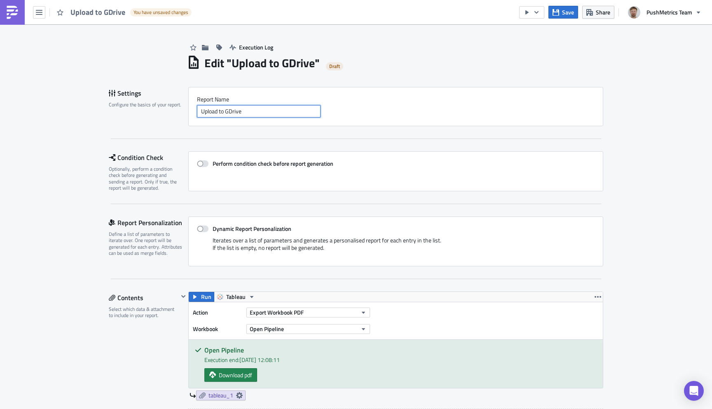
click at [266, 111] on input "Upload to GDrive" at bounding box center [259, 111] width 124 height 12
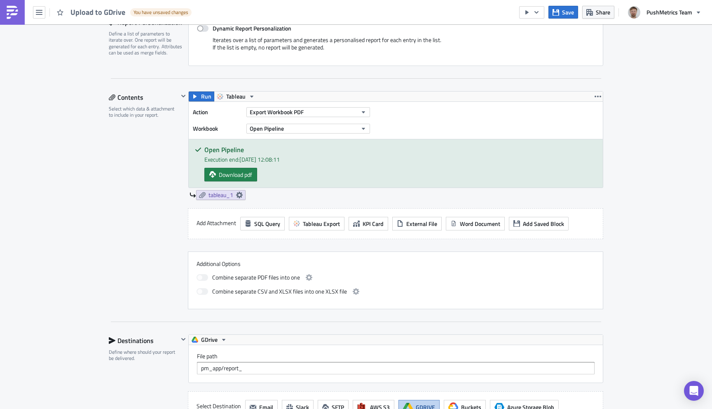
scroll to position [366, 0]
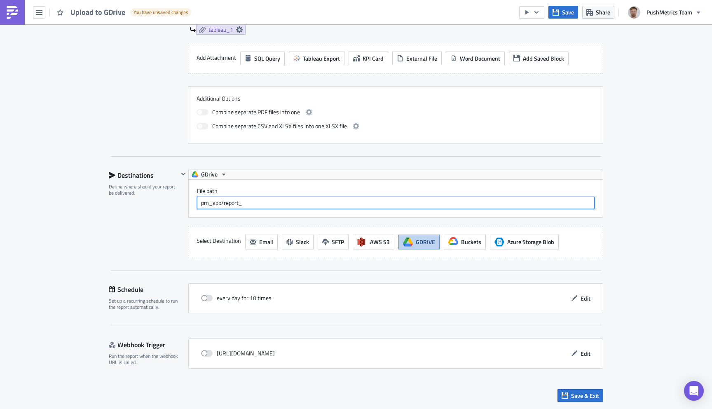
click at [258, 207] on input "pm_app/report_" at bounding box center [396, 203] width 398 height 12
type input "pm_app/report_daily"
click at [584, 403] on div "Save & Exit" at bounding box center [356, 395] width 495 height 29
click at [584, 396] on span "Save & Exit" at bounding box center [585, 395] width 28 height 9
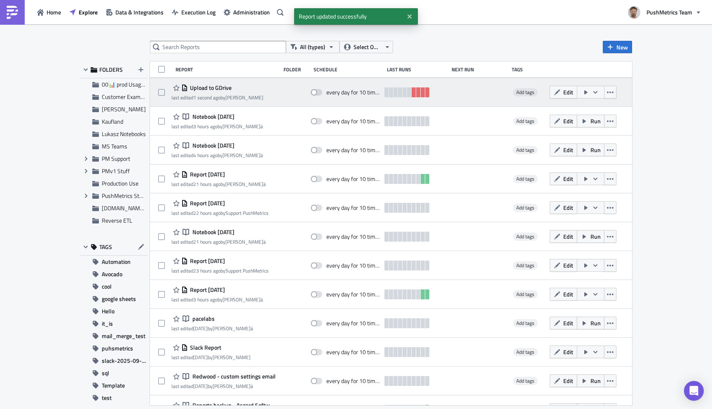
click at [598, 91] on icon "button" at bounding box center [595, 92] width 7 height 7
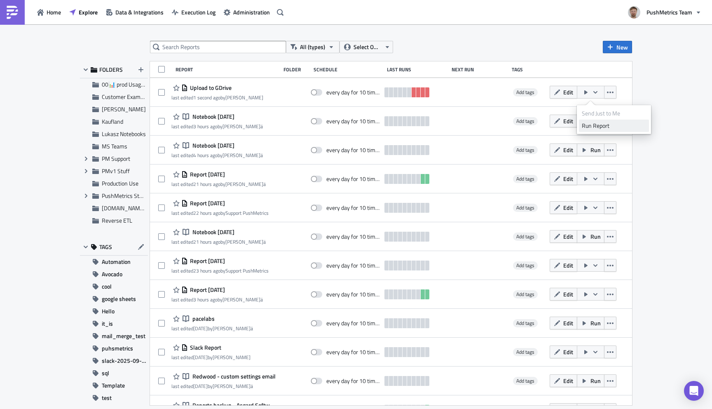
click at [594, 123] on div "Run Report" at bounding box center [614, 126] width 64 height 8
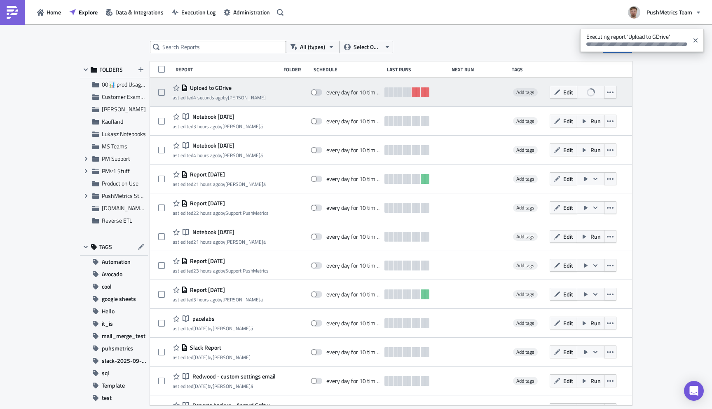
click at [209, 85] on span "Upload to GDrive" at bounding box center [210, 87] width 44 height 7
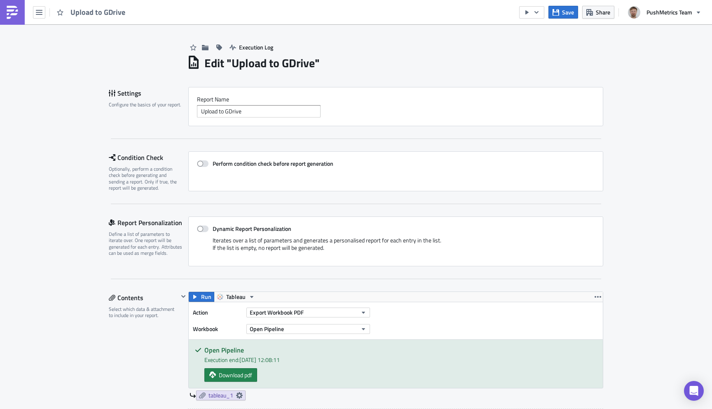
click at [13, 14] on img at bounding box center [12, 12] width 13 height 13
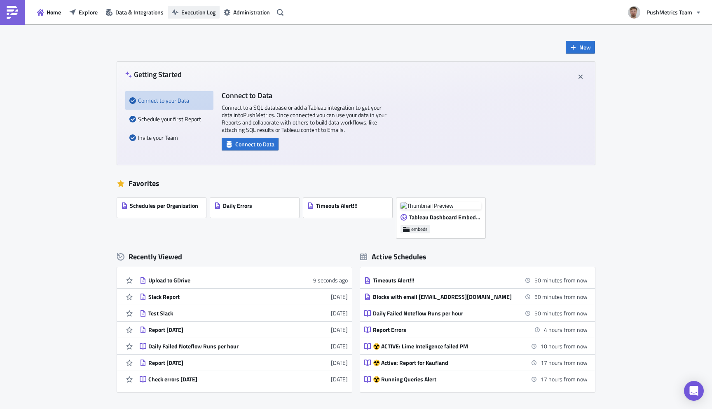
click at [192, 13] on span "Execution Log" at bounding box center [198, 12] width 34 height 9
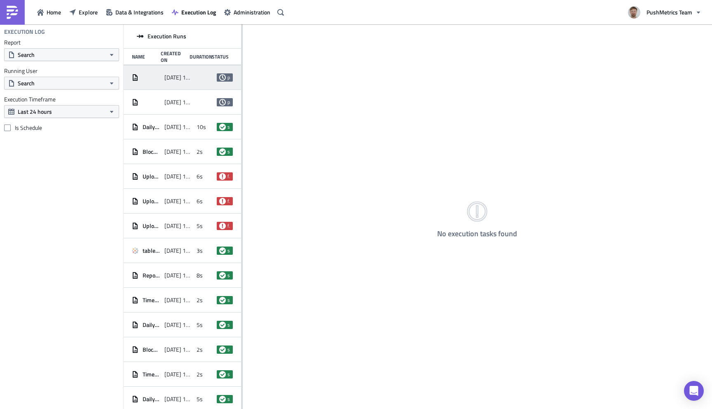
click at [189, 72] on div "2025-10-10 14:04" at bounding box center [178, 77] width 28 height 15
click at [185, 125] on span "2025-10-10 14:03" at bounding box center [178, 126] width 28 height 7
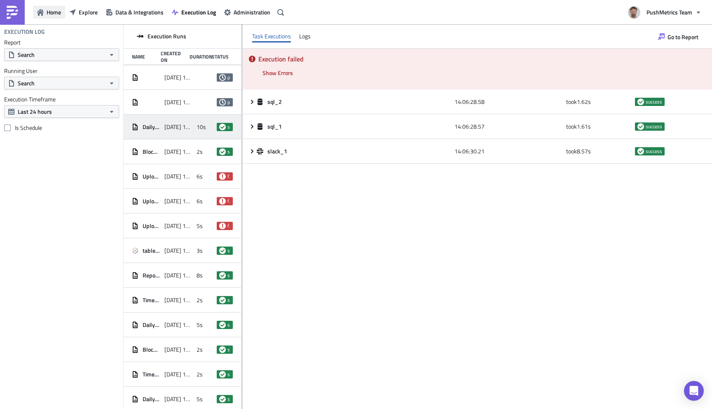
click at [55, 14] on span "Home" at bounding box center [54, 12] width 14 height 9
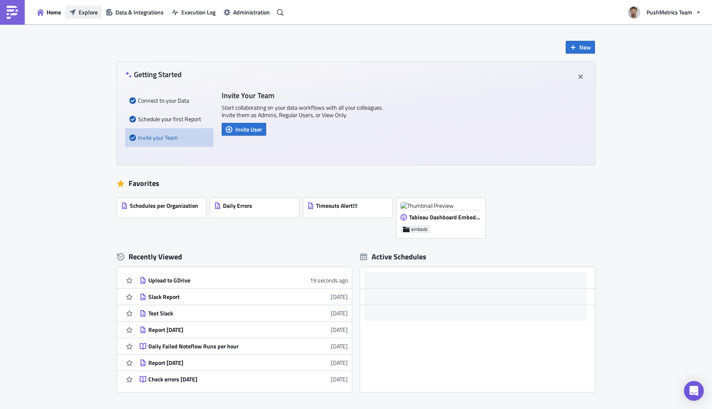
click at [86, 14] on span "Explore" at bounding box center [88, 12] width 19 height 9
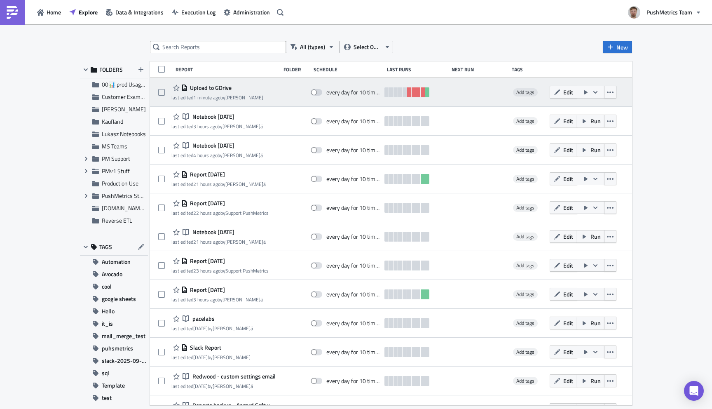
click at [214, 87] on span "Upload to GDrive" at bounding box center [210, 87] width 44 height 7
